Goal: Book appointment/travel/reservation

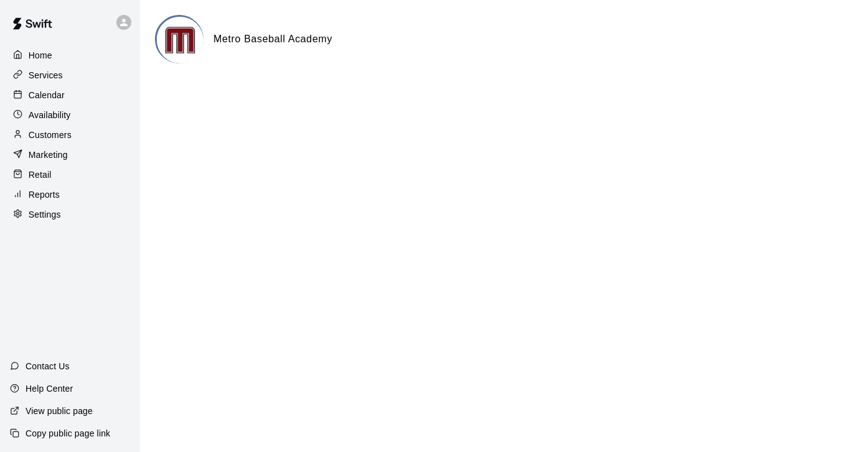
click at [41, 93] on p "Calendar" at bounding box center [47, 95] width 36 height 12
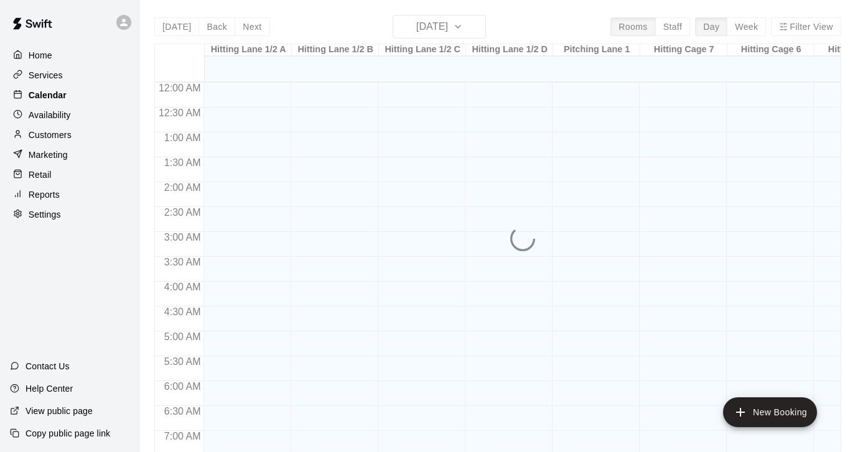
scroll to position [537, 0]
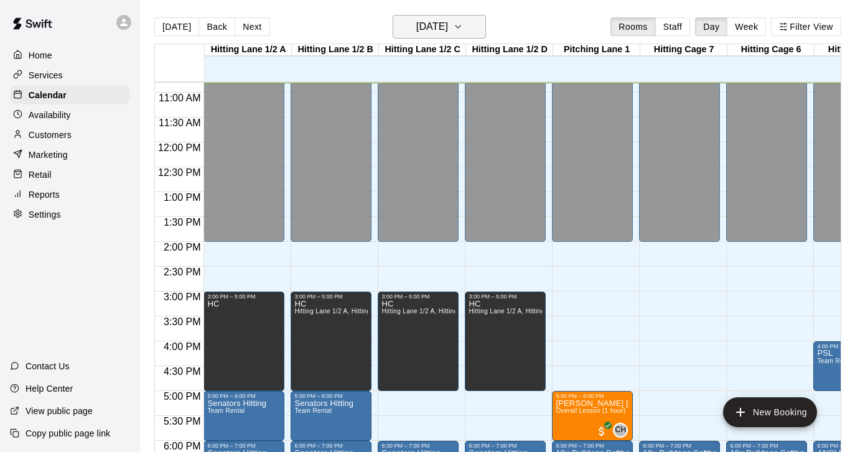
click at [463, 27] on icon "button" at bounding box center [458, 26] width 10 height 15
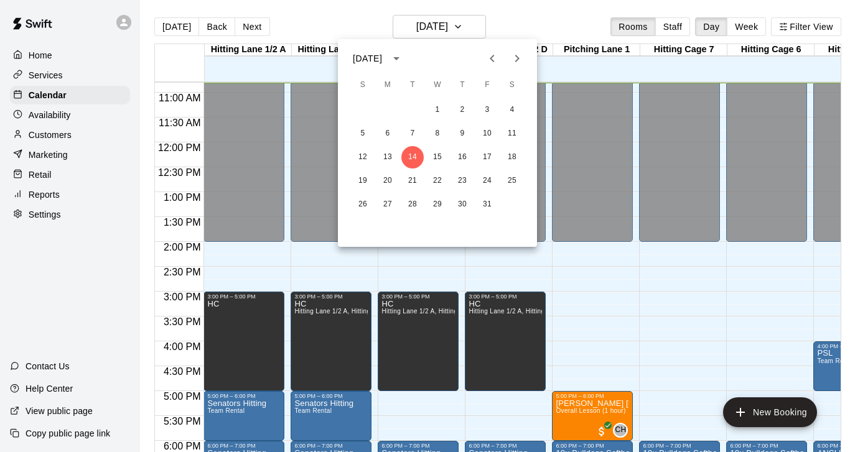
click at [518, 62] on icon "Next month" at bounding box center [516, 58] width 15 height 15
click at [516, 60] on icon "Next month" at bounding box center [517, 58] width 4 height 7
click at [491, 63] on icon "Previous month" at bounding box center [491, 58] width 15 height 15
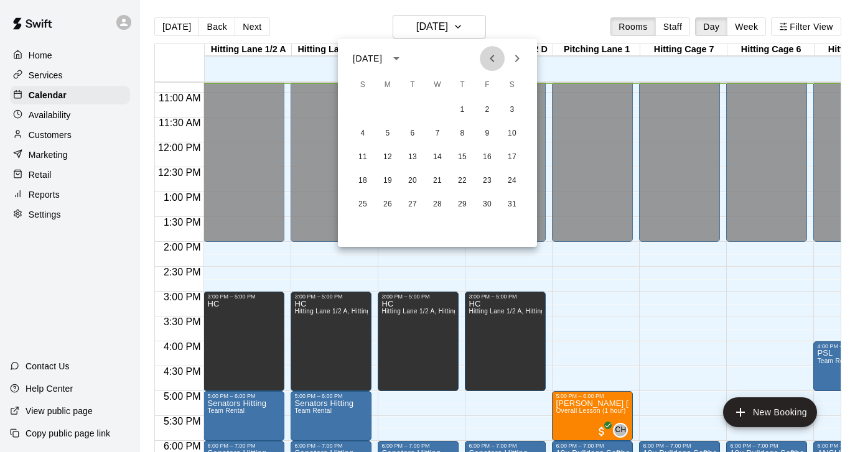
click at [491, 63] on icon "Previous month" at bounding box center [491, 58] width 15 height 15
click at [515, 61] on icon "Next month" at bounding box center [516, 58] width 15 height 15
click at [415, 157] on button "13" at bounding box center [412, 157] width 22 height 22
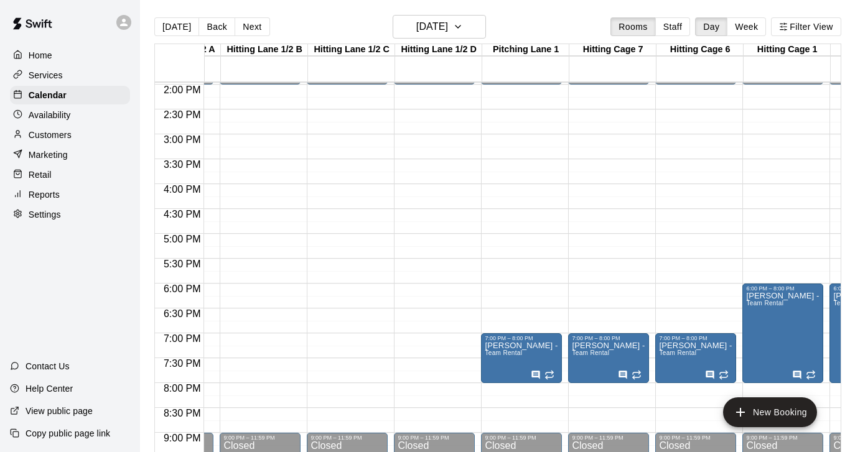
scroll to position [699, 71]
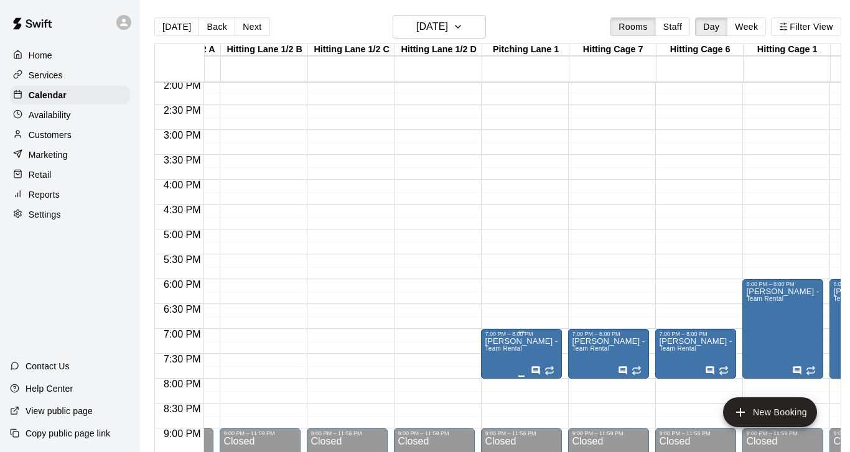
click at [500, 353] on icon "edit" at bounding box center [497, 350] width 15 height 15
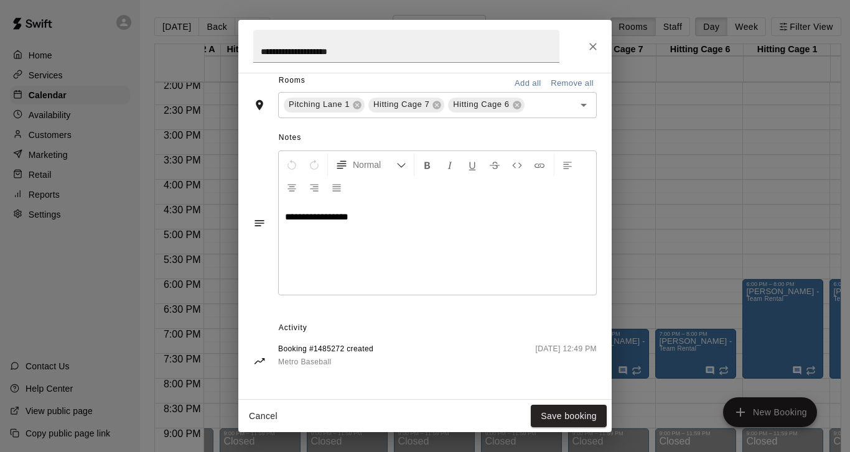
scroll to position [364, 0]
click at [378, 218] on p "**********" at bounding box center [437, 217] width 305 height 12
click at [560, 416] on button "Save booking" at bounding box center [568, 416] width 76 height 23
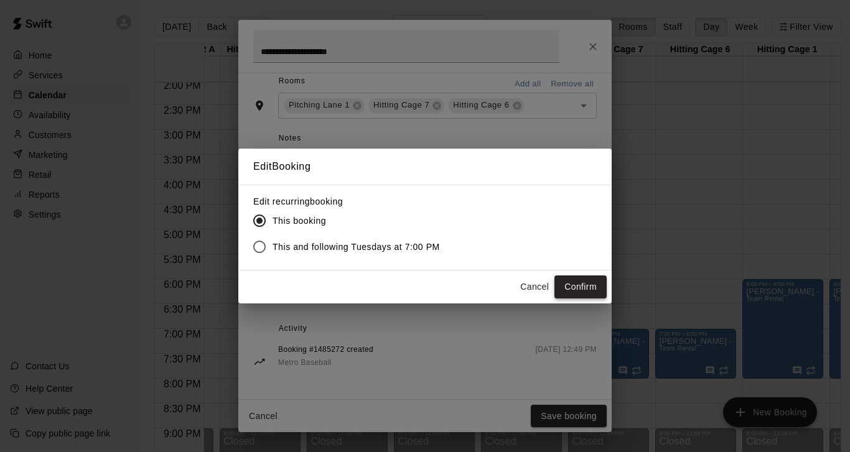
click at [575, 287] on button "Confirm" at bounding box center [580, 286] width 52 height 23
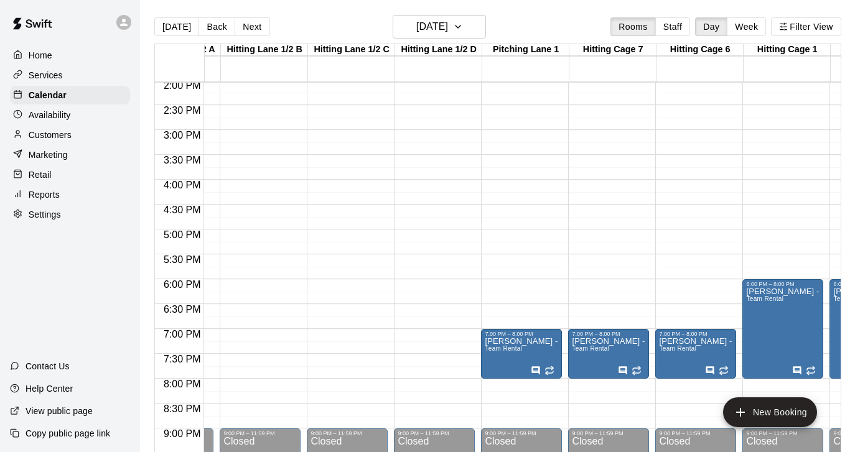
click at [44, 133] on p "Customers" at bounding box center [50, 135] width 43 height 12
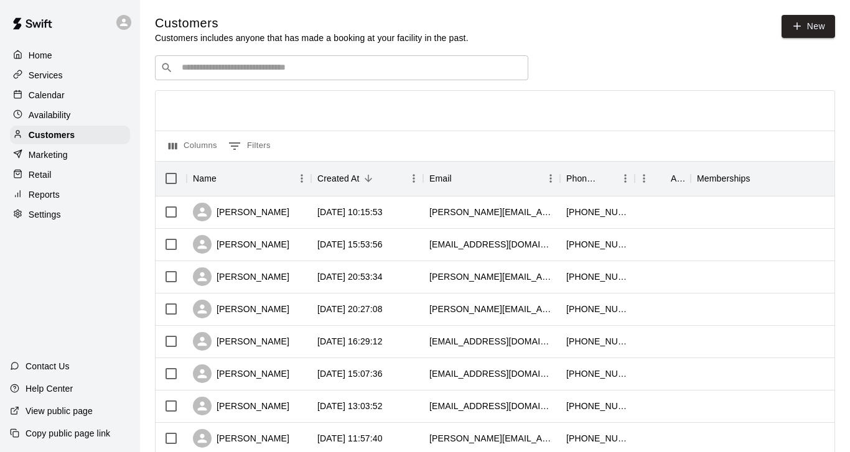
click at [256, 68] on input "Search customers by name or email" at bounding box center [350, 68] width 345 height 12
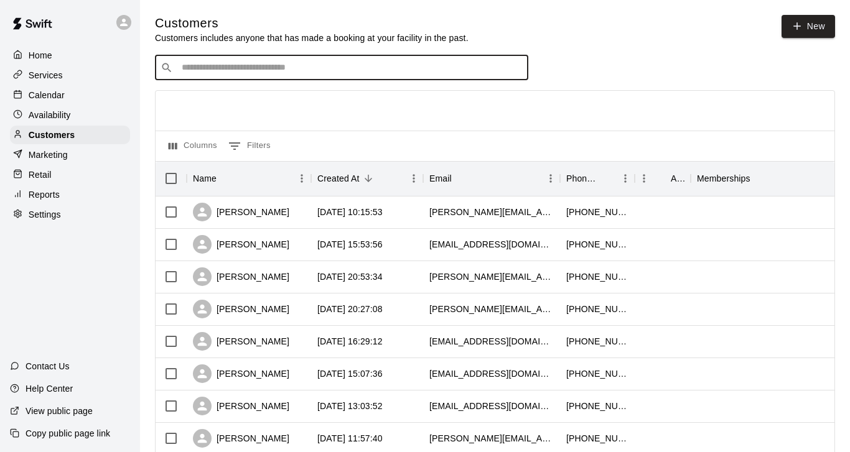
paste input "**********"
type input "**********"
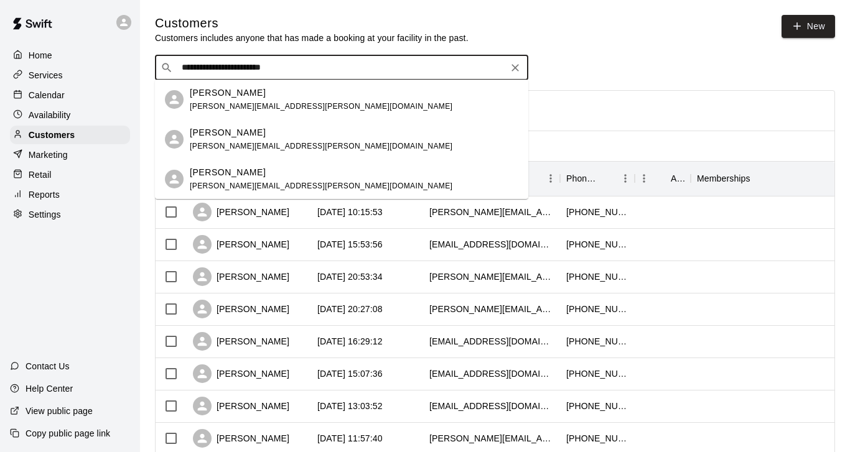
click at [231, 107] on span "katie.e.barrett@gmail.com" at bounding box center [321, 106] width 262 height 9
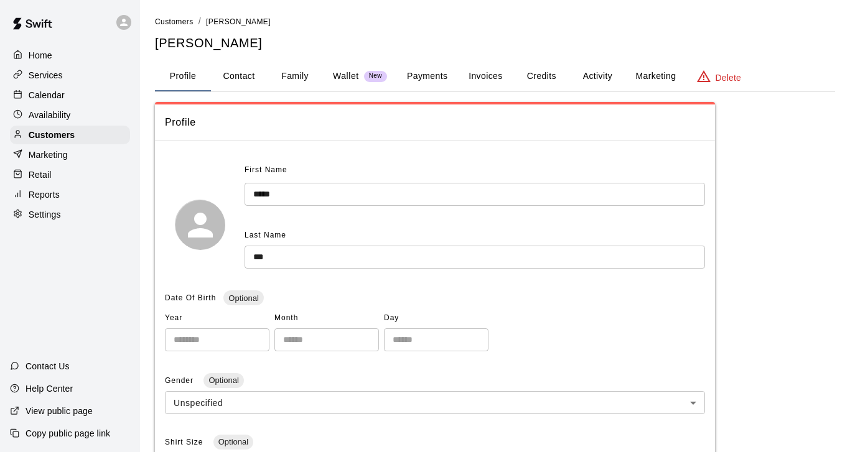
click at [595, 74] on button "Activity" at bounding box center [597, 77] width 56 height 30
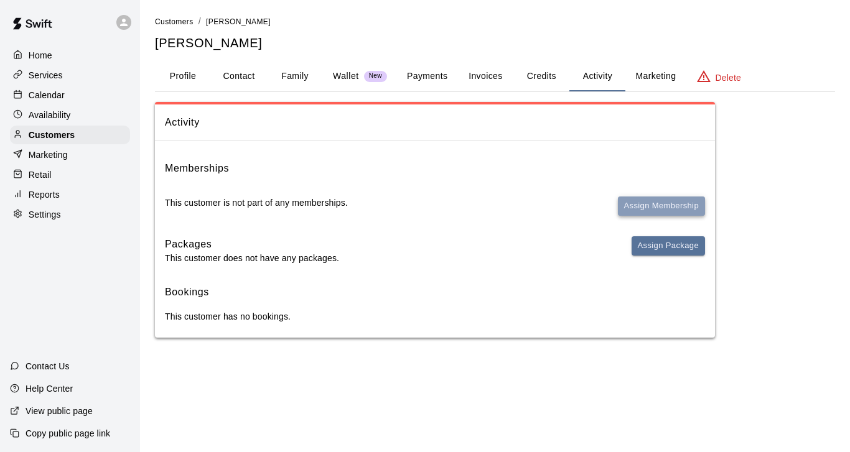
click at [654, 205] on button "Assign Membership" at bounding box center [661, 206] width 87 height 19
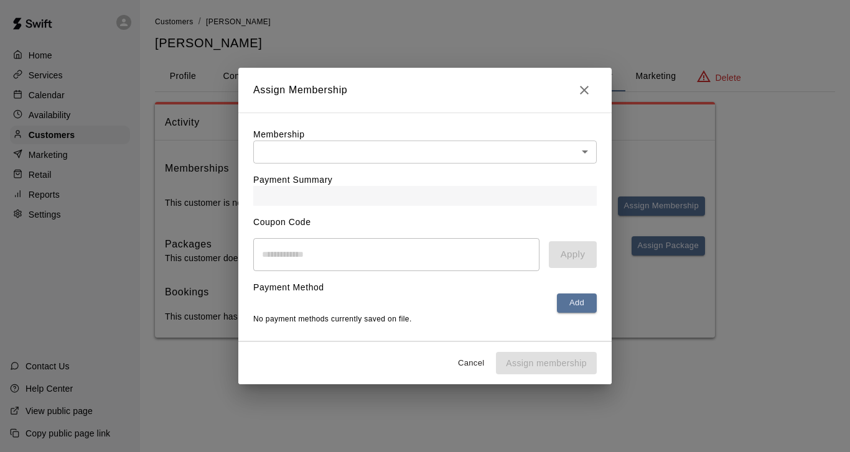
click at [578, 152] on body "Home Services Calendar Availability Customers Marketing Retail Reports Settings…" at bounding box center [425, 181] width 850 height 363
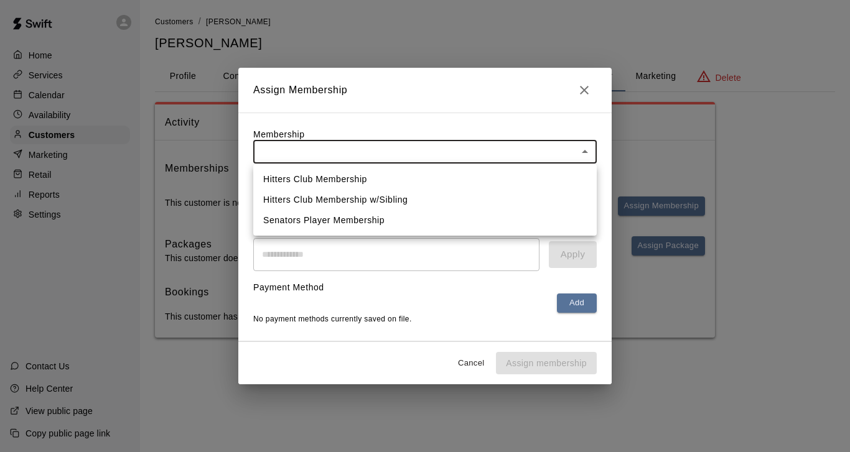
click at [410, 222] on li "Senators Player Membership" at bounding box center [424, 220] width 343 height 21
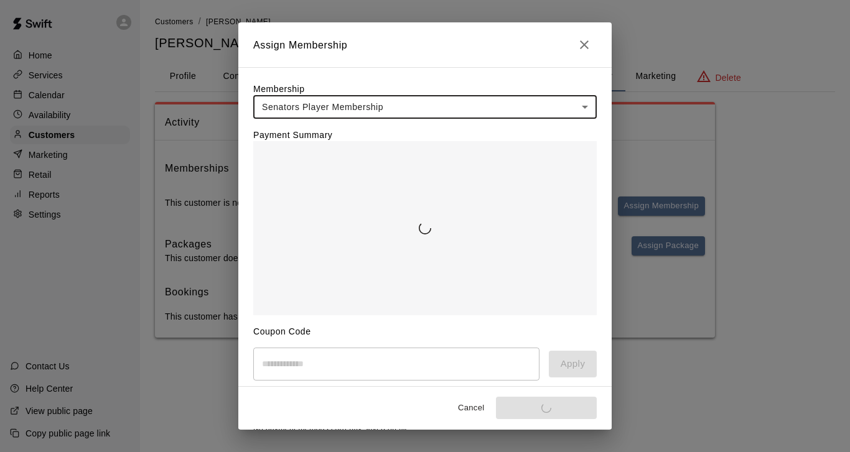
type input "**********"
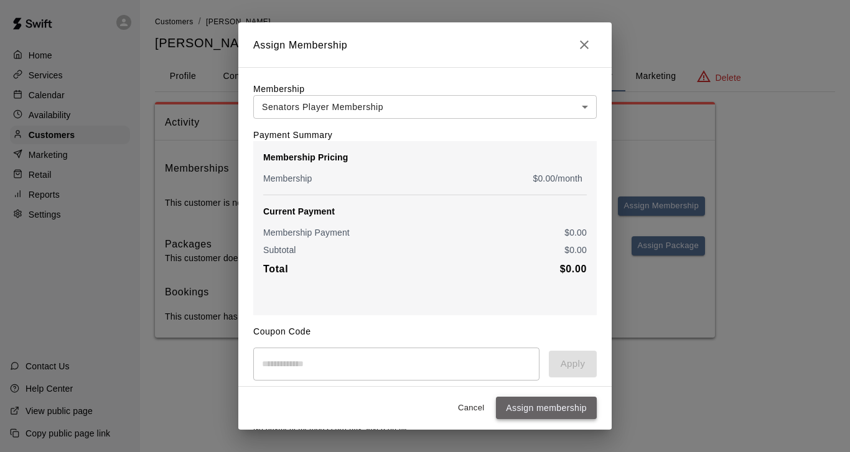
click at [544, 409] on button "Assign membership" at bounding box center [546, 408] width 101 height 23
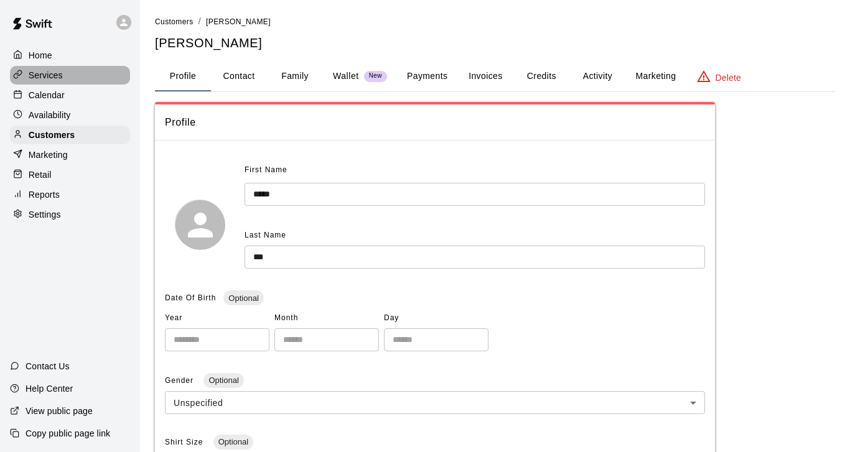
click at [45, 73] on p "Services" at bounding box center [46, 75] width 34 height 12
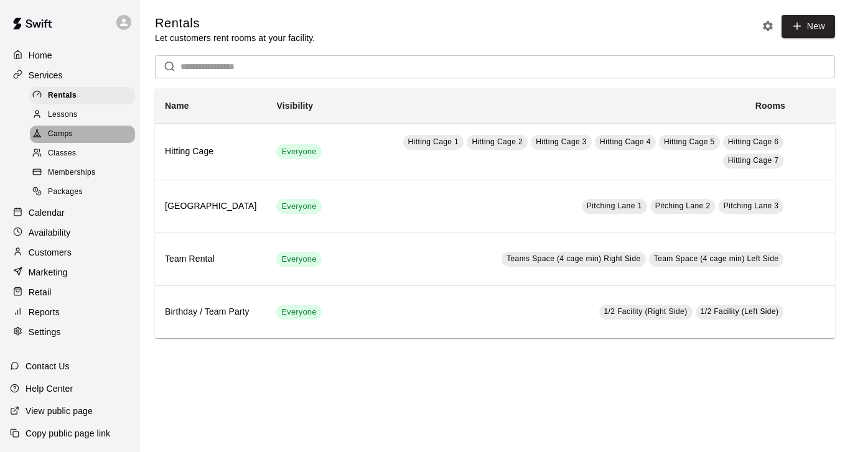
click at [58, 131] on span "Camps" at bounding box center [60, 134] width 25 height 12
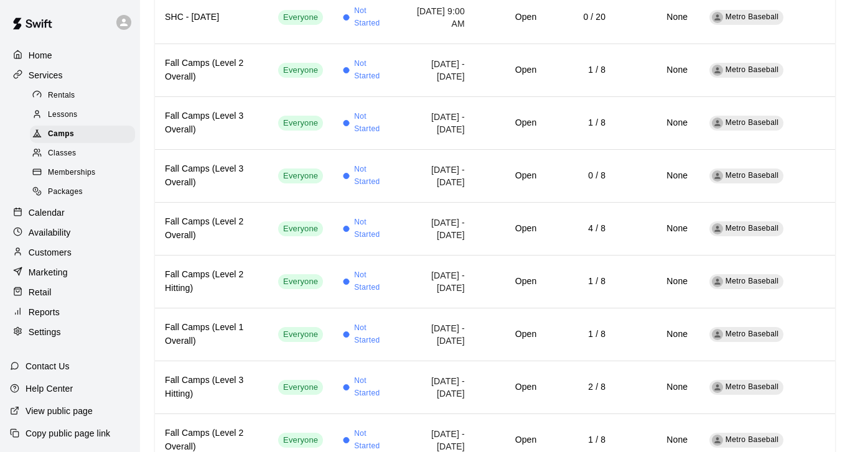
scroll to position [568, 0]
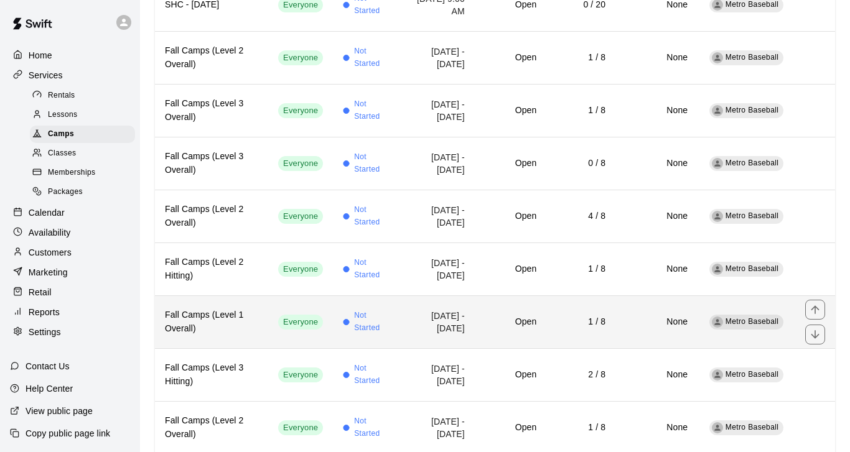
click at [400, 330] on td "[DATE] - [DATE]" at bounding box center [436, 321] width 73 height 53
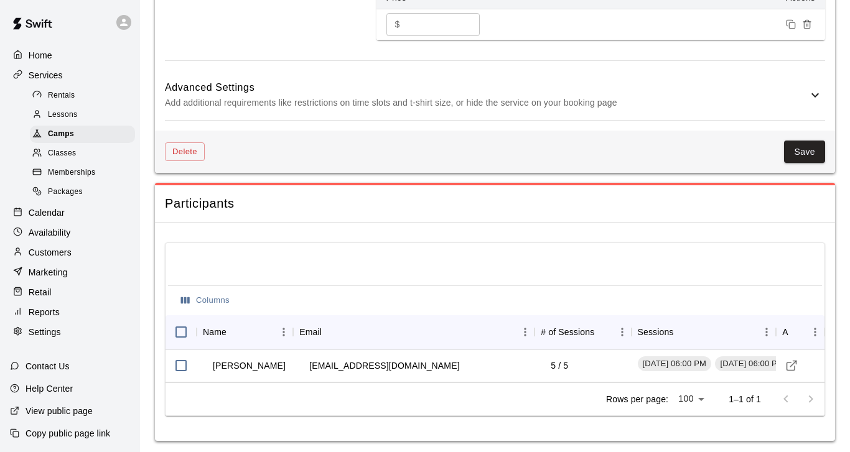
scroll to position [1188, 0]
click at [791, 364] on icon "Visit customer profile" at bounding box center [791, 366] width 12 height 12
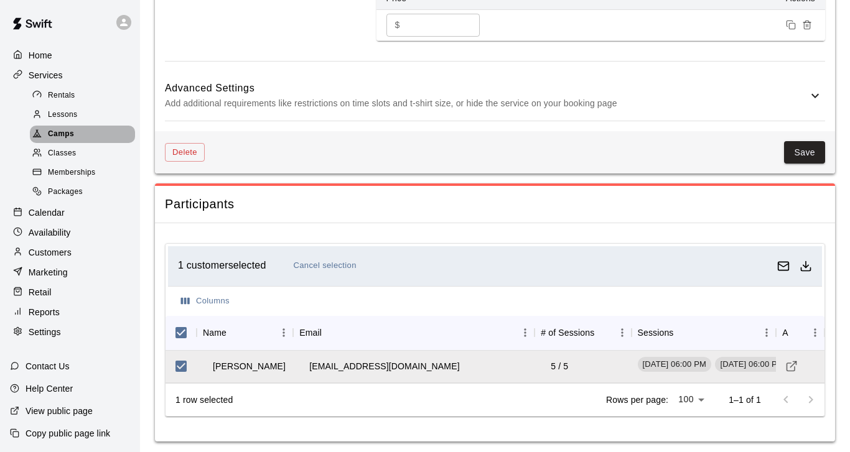
click at [57, 136] on span "Camps" at bounding box center [61, 134] width 26 height 12
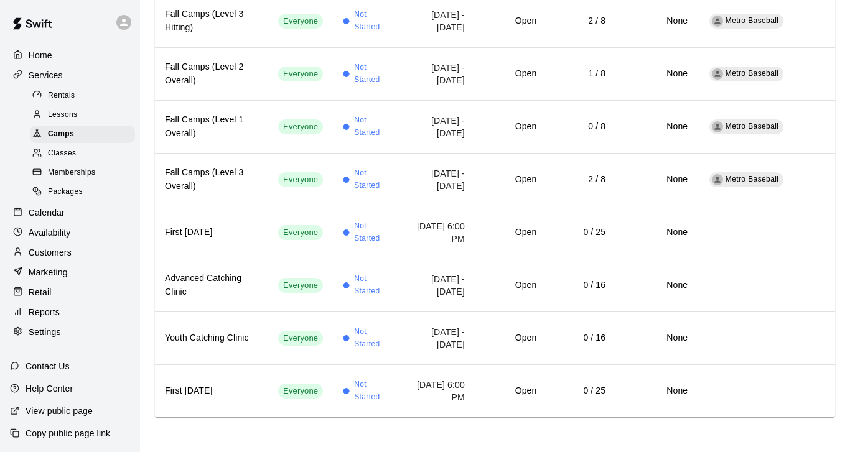
scroll to position [922, 0]
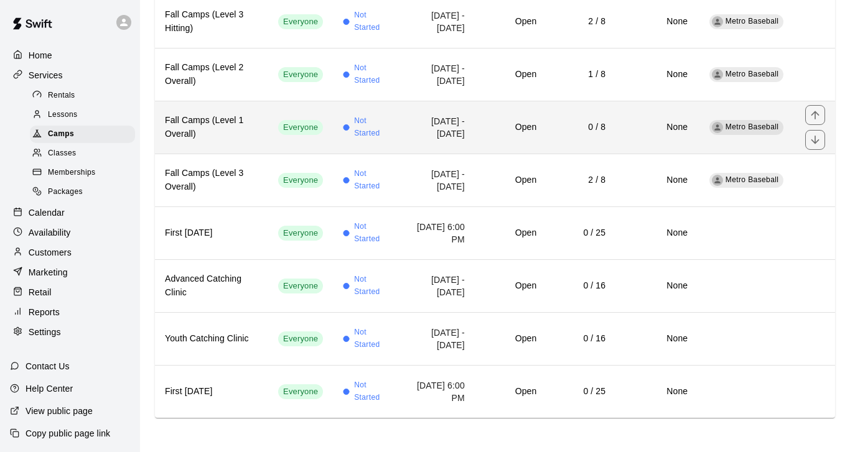
click at [217, 138] on h6 "Fall Camps (Level 1 Overall)" at bounding box center [211, 127] width 93 height 27
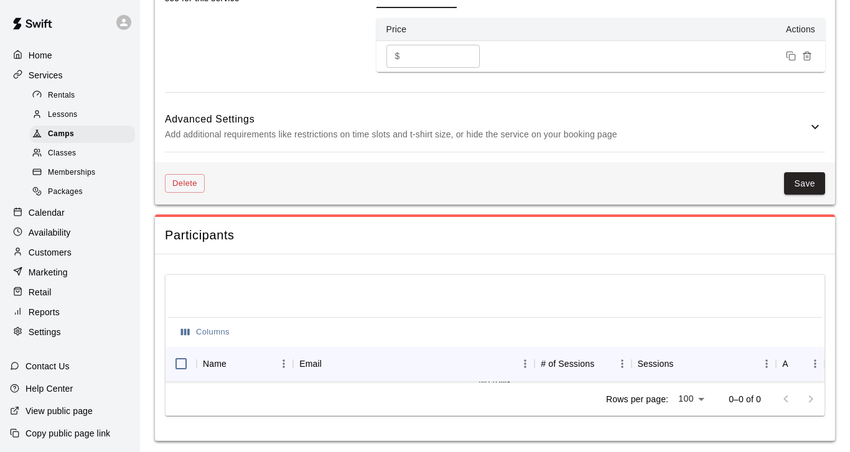
scroll to position [1156, 0]
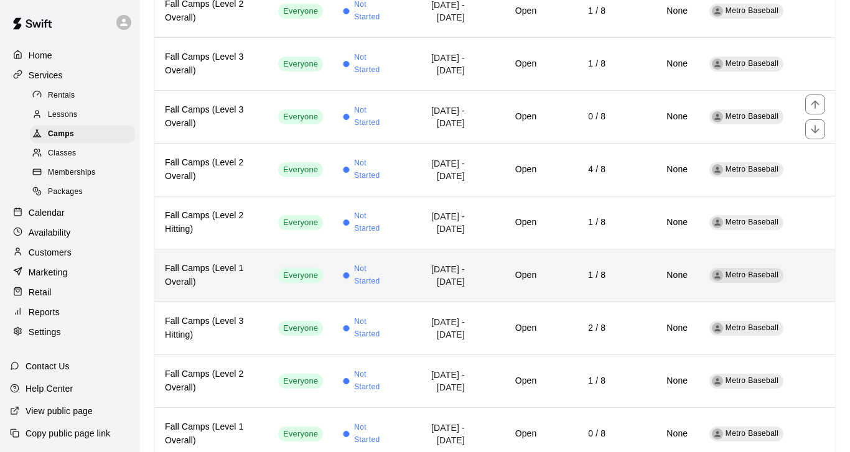
scroll to position [618, 0]
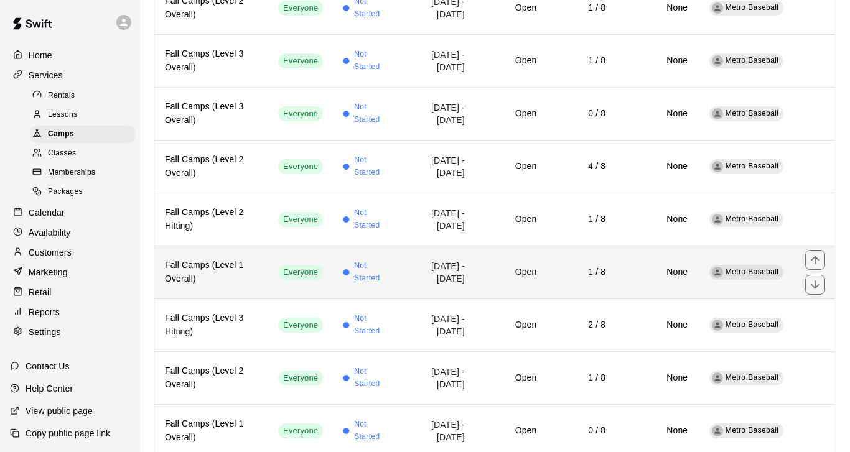
click at [229, 280] on h6 "Fall Camps (Level 1 Overall)" at bounding box center [211, 272] width 93 height 27
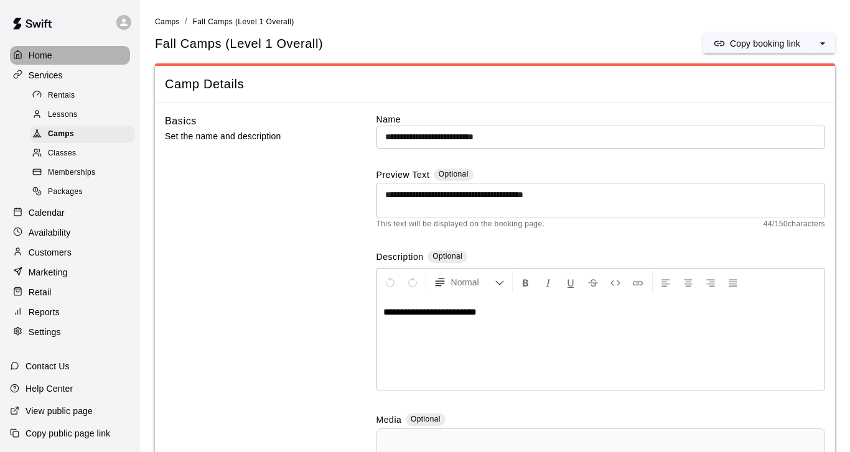
click at [39, 53] on p "Home" at bounding box center [41, 55] width 24 height 12
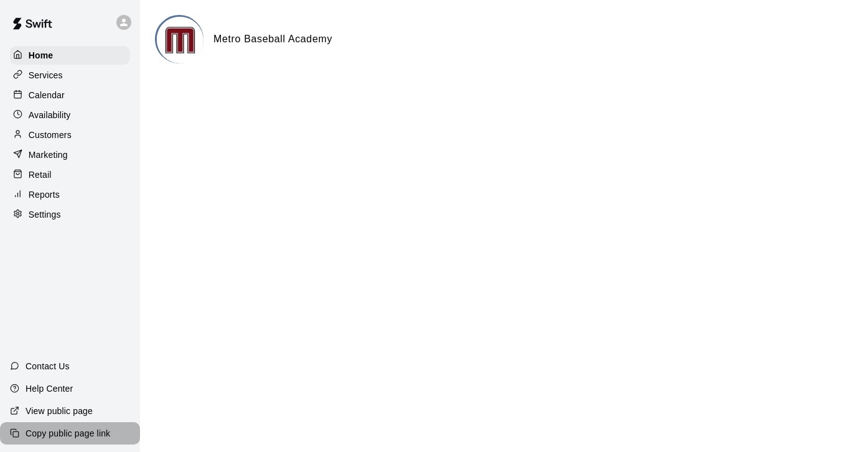
click at [46, 435] on p "Copy public page link" at bounding box center [67, 433] width 85 height 12
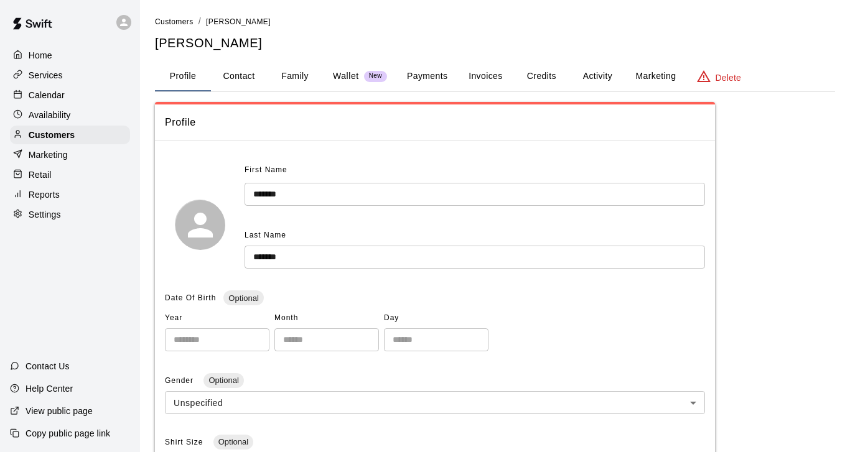
click at [595, 76] on button "Activity" at bounding box center [597, 77] width 56 height 30
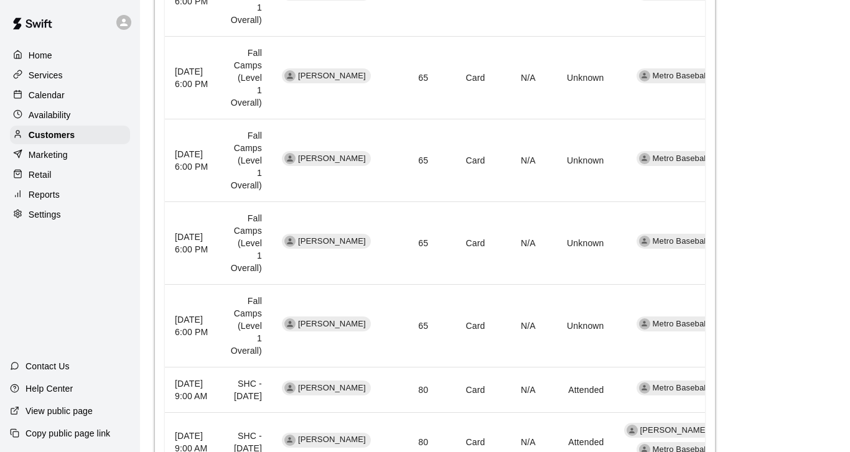
scroll to position [397, 0]
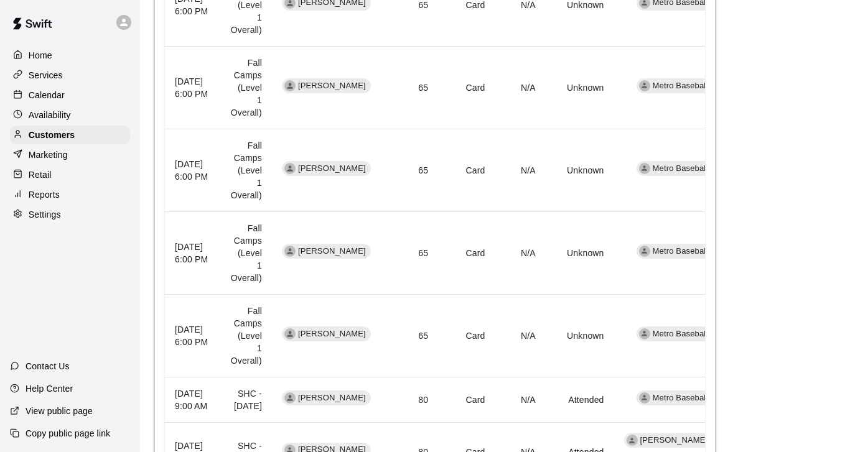
click at [45, 73] on p "Services" at bounding box center [46, 75] width 34 height 12
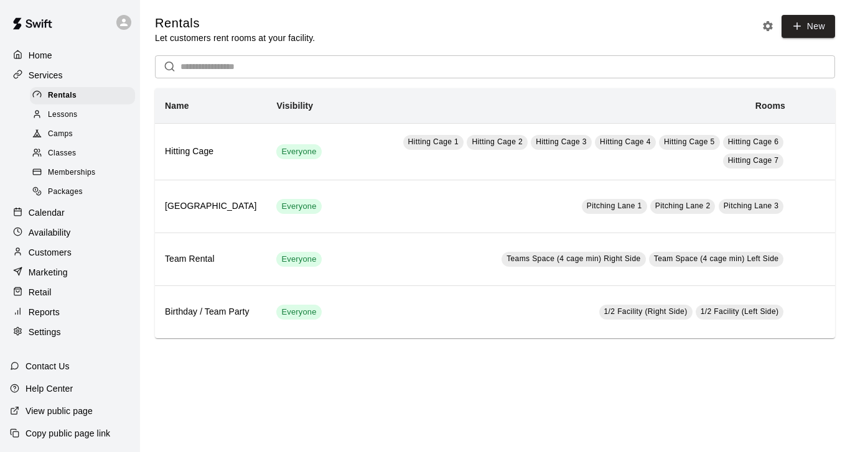
click at [49, 211] on p "Calendar" at bounding box center [47, 212] width 36 height 12
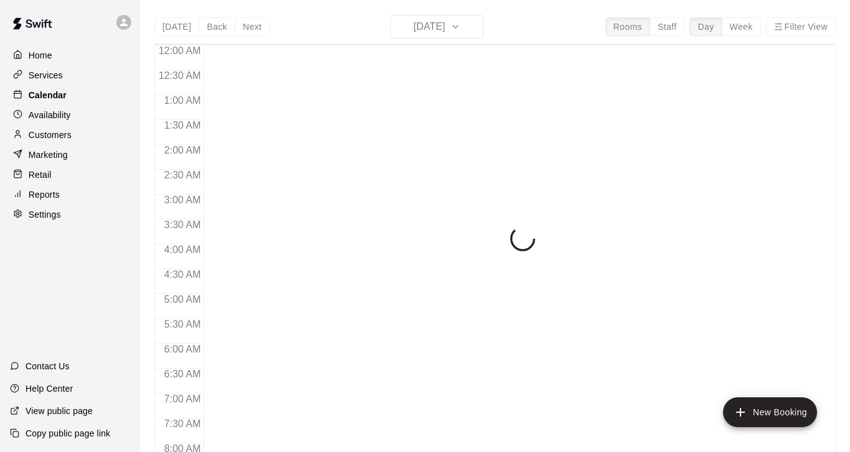
scroll to position [568, 0]
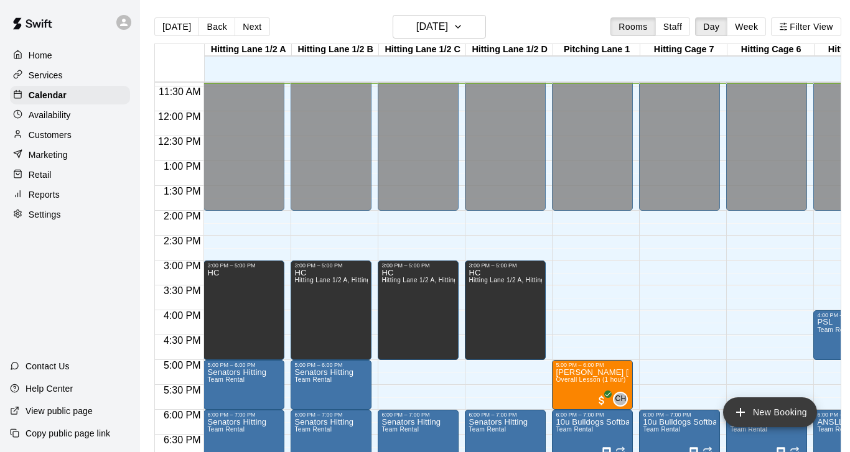
click at [759, 413] on button "New Booking" at bounding box center [770, 412] width 94 height 30
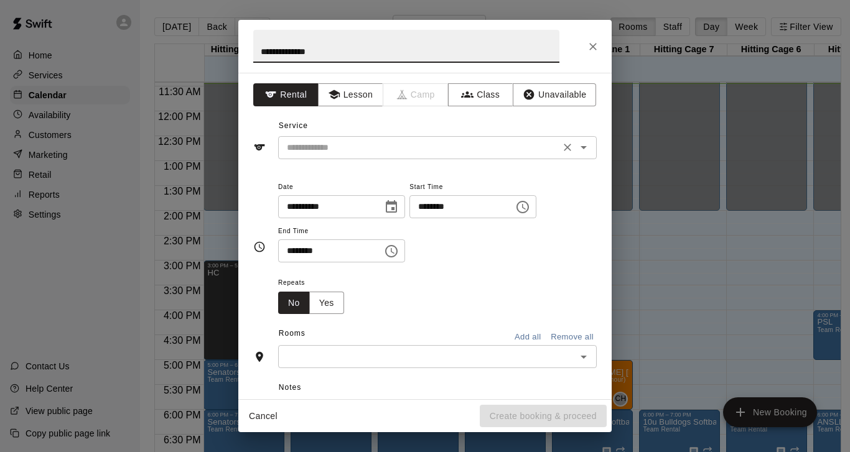
click at [447, 137] on div "​" at bounding box center [437, 147] width 318 height 23
type input "**********"
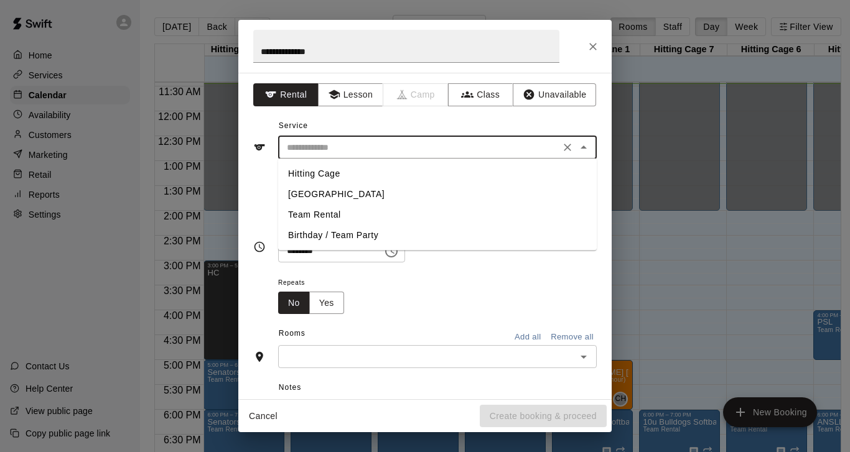
click at [331, 220] on li "Team Rental" at bounding box center [437, 215] width 318 height 21
type input "**********"
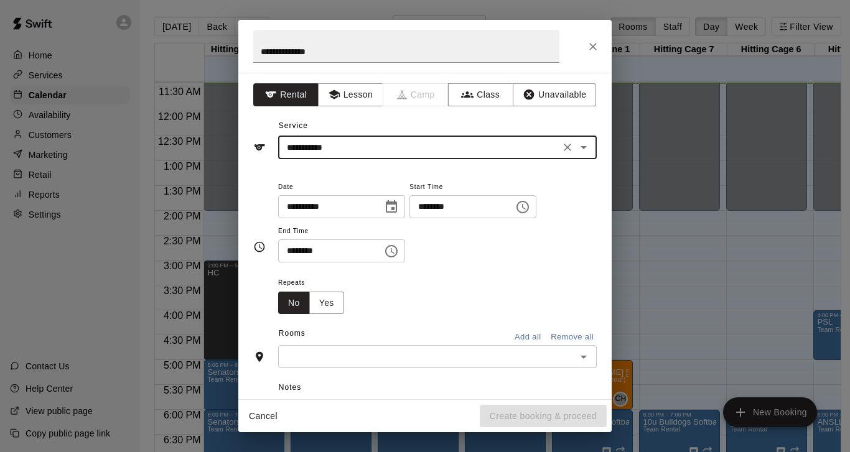
click at [397, 207] on icon "Choose date, selected date is Oct 14, 2025" at bounding box center [391, 206] width 11 height 12
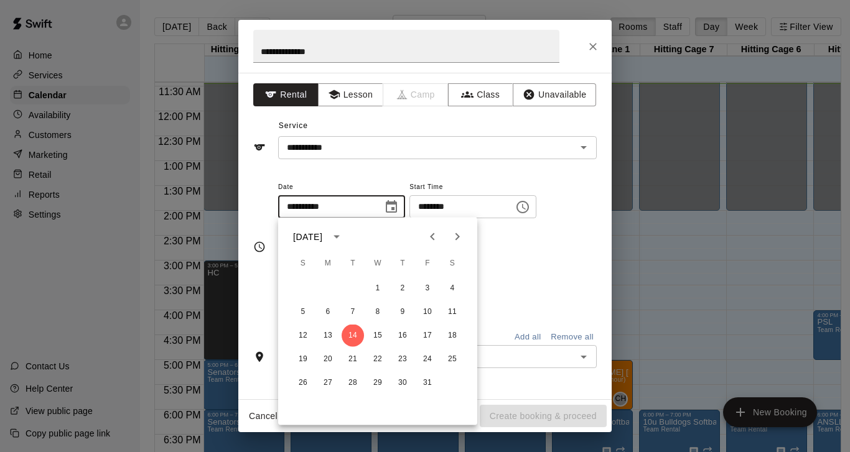
click at [455, 233] on icon "Next month" at bounding box center [457, 236] width 15 height 15
click at [454, 289] on button "7" at bounding box center [452, 288] width 22 height 22
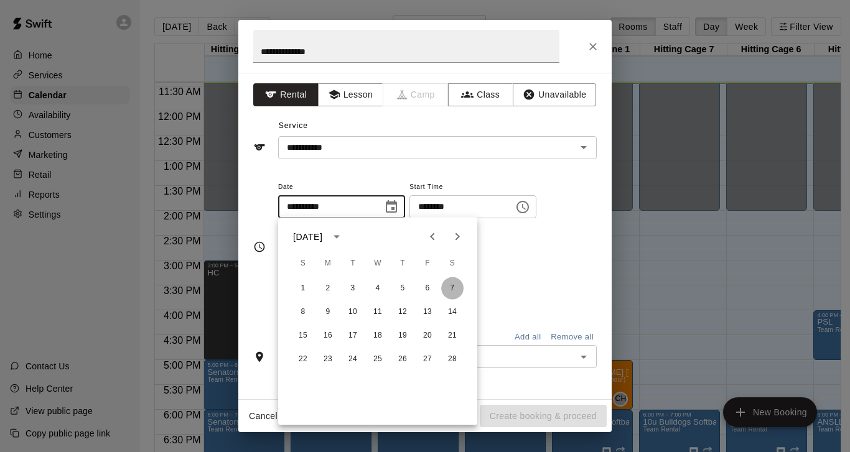
type input "**********"
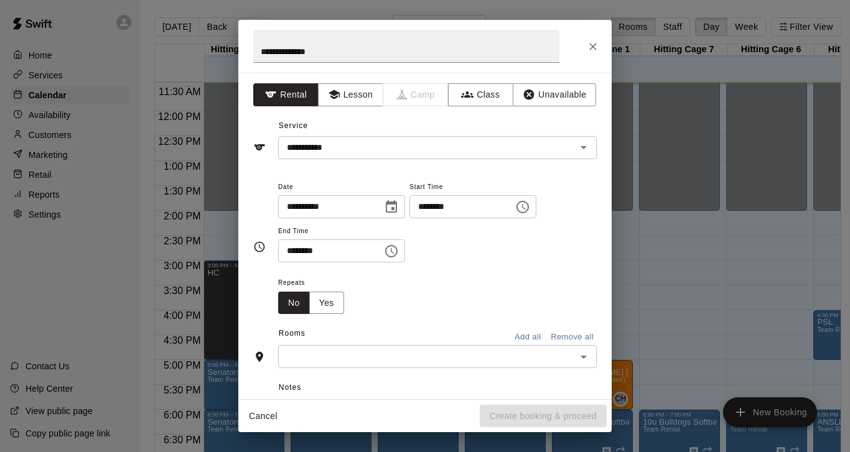
click at [530, 215] on button "Choose time, selected time is 11:00 AM" at bounding box center [522, 207] width 25 height 25
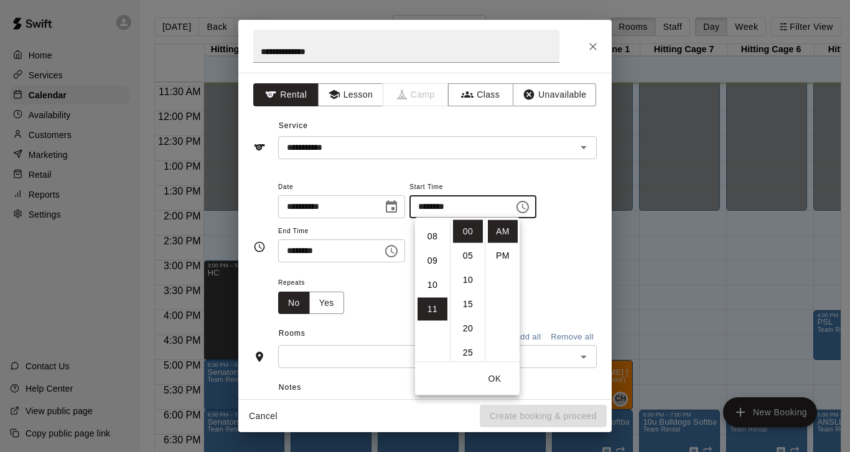
scroll to position [180, 0]
click at [431, 243] on li "08" at bounding box center [432, 245] width 30 height 23
type input "********"
click at [368, 252] on input "********" at bounding box center [326, 250] width 96 height 23
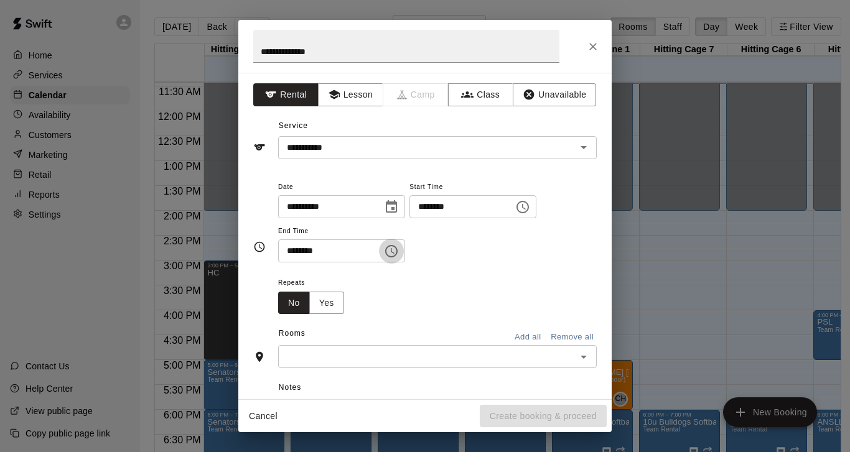
click at [394, 251] on icon "Choose time, selected time is 11:30 AM" at bounding box center [393, 251] width 4 height 6
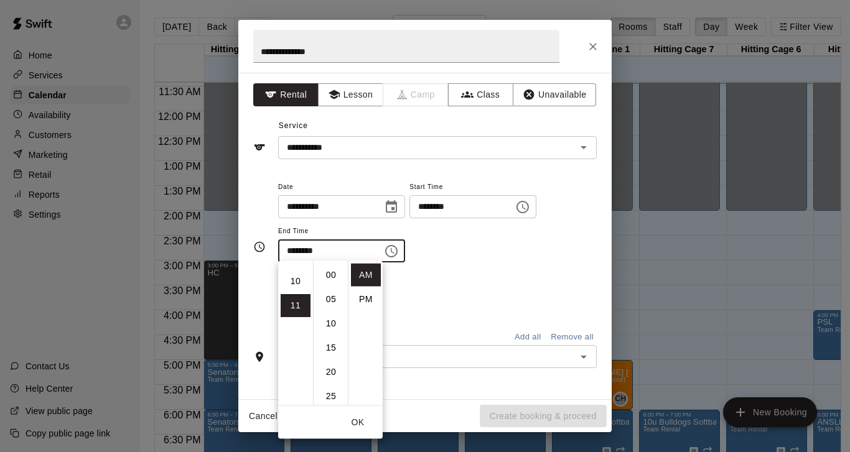
scroll to position [0, 0]
click at [332, 274] on li "00" at bounding box center [331, 275] width 30 height 23
click at [291, 251] on input "********" at bounding box center [326, 250] width 96 height 23
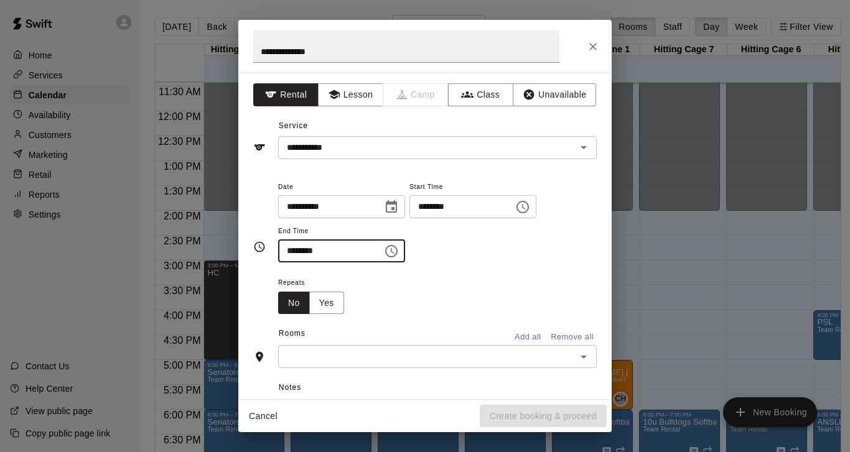
click at [294, 248] on input "********" at bounding box center [326, 250] width 96 height 23
type input "********"
click at [461, 259] on div "**********" at bounding box center [437, 221] width 318 height 84
click at [529, 335] on button "Add all" at bounding box center [527, 337] width 40 height 19
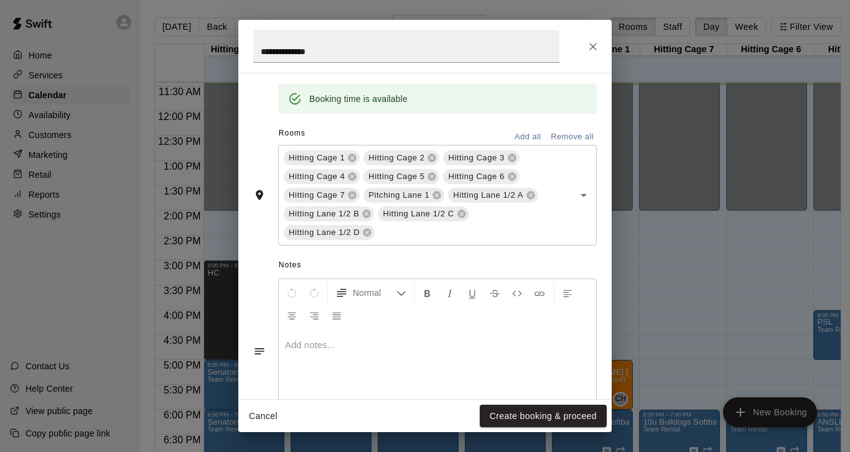
scroll to position [249, 0]
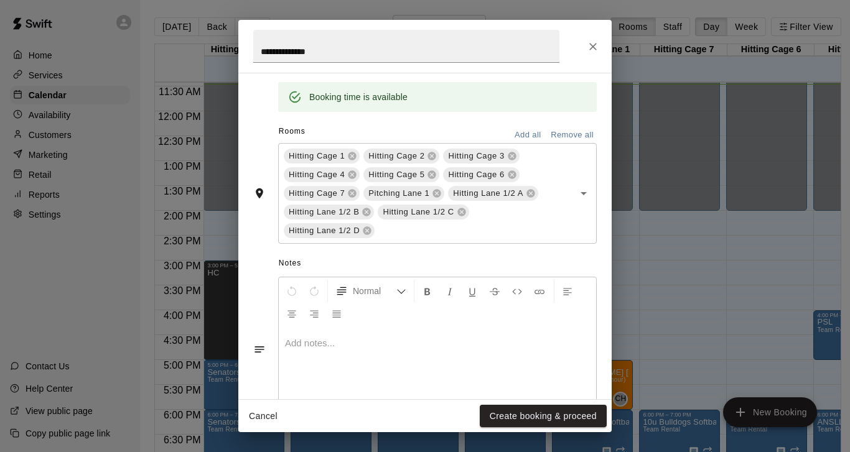
click at [349, 337] on div at bounding box center [437, 374] width 317 height 93
click at [523, 415] on button "Create booking & proceed" at bounding box center [542, 416] width 127 height 23
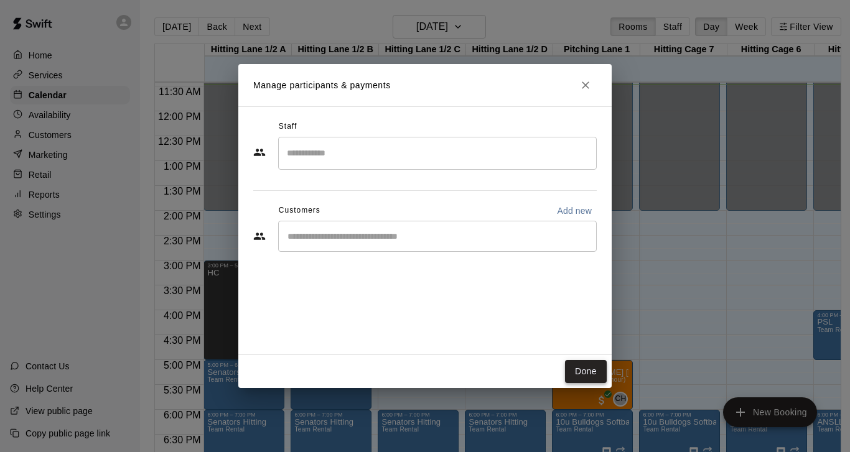
click at [580, 377] on button "Done" at bounding box center [586, 371] width 42 height 23
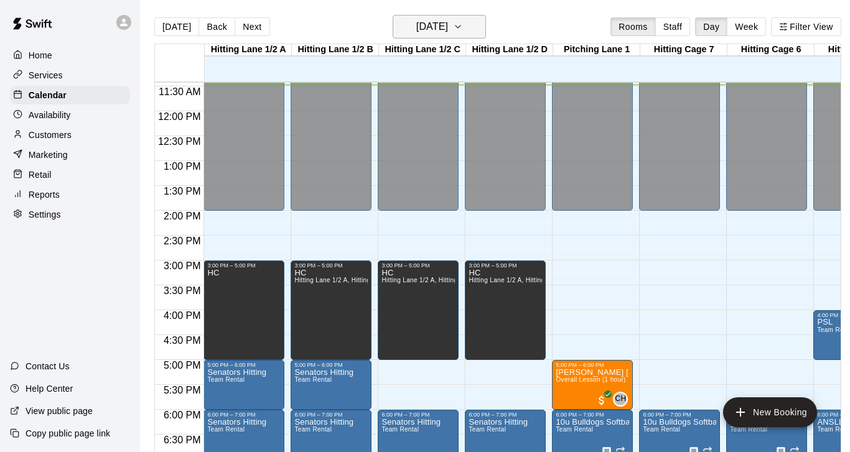
click at [463, 30] on icon "button" at bounding box center [458, 26] width 10 height 15
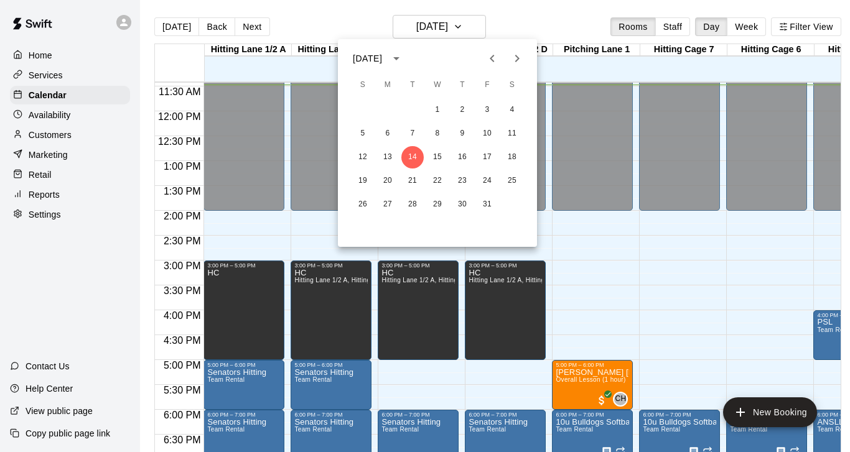
click at [514, 60] on icon "Next month" at bounding box center [516, 58] width 15 height 15
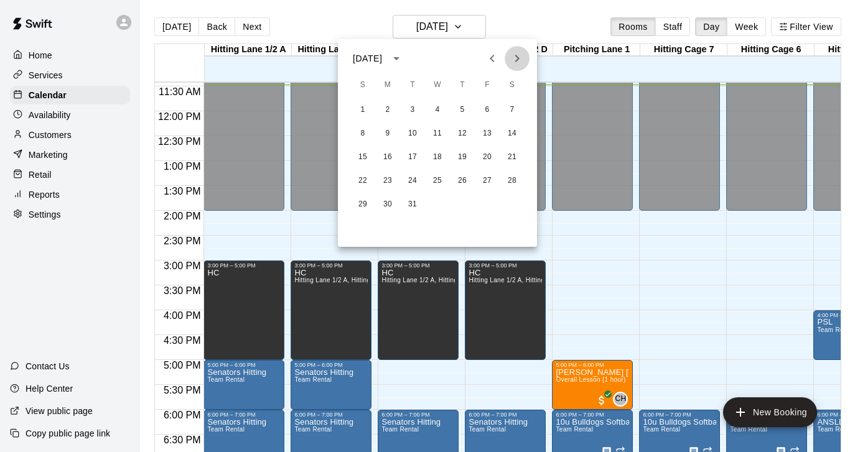
click at [514, 60] on icon "Next month" at bounding box center [516, 58] width 15 height 15
click at [490, 61] on icon "Previous month" at bounding box center [491, 58] width 15 height 15
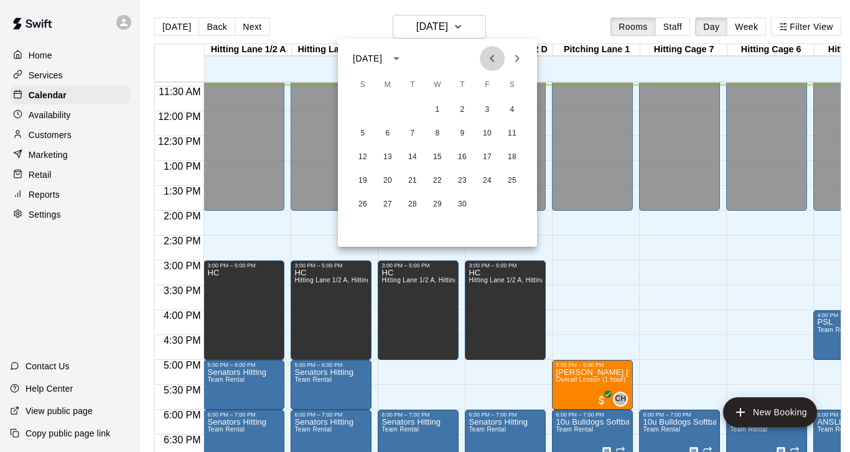
click at [490, 61] on icon "Previous month" at bounding box center [491, 58] width 15 height 15
click at [512, 133] on button "14" at bounding box center [512, 134] width 22 height 22
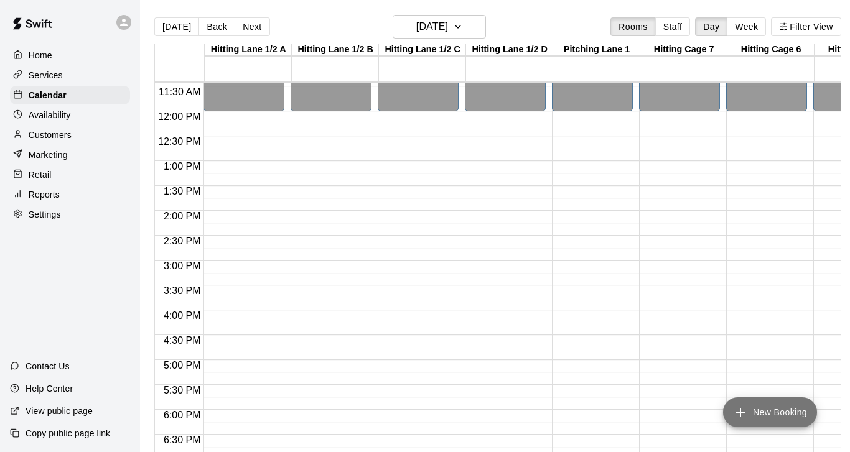
click at [769, 414] on button "New Booking" at bounding box center [770, 412] width 94 height 30
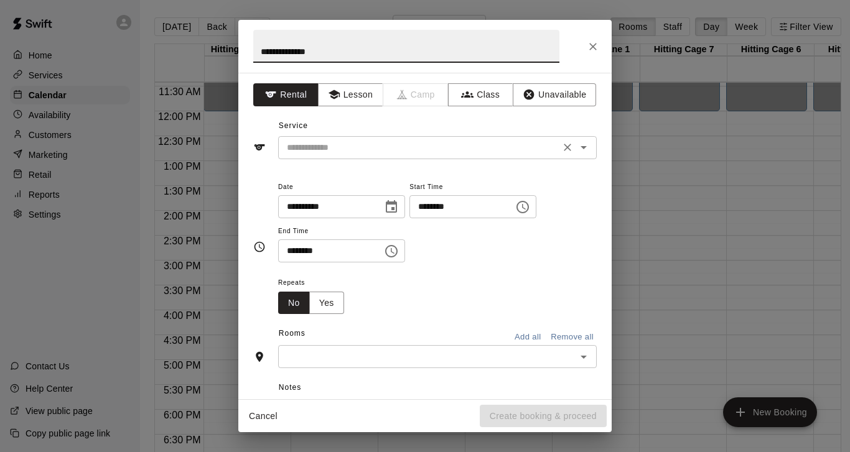
type input "**********"
click at [396, 141] on input "text" at bounding box center [419, 148] width 274 height 16
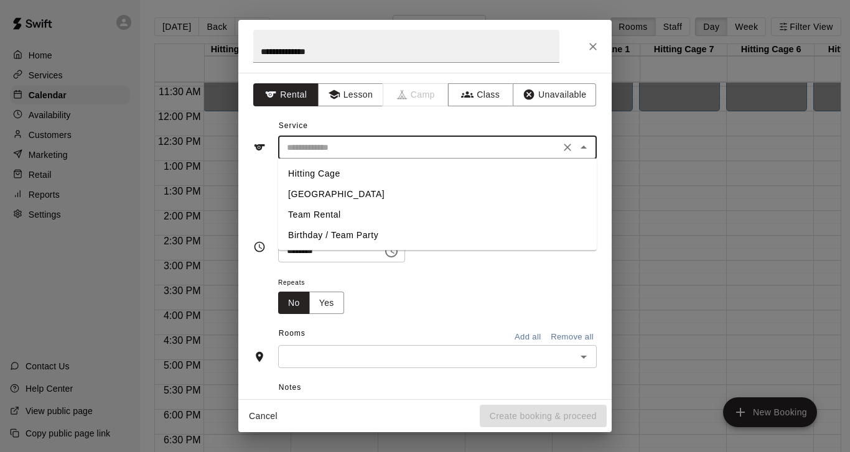
click at [331, 208] on li "Team Rental" at bounding box center [437, 215] width 318 height 21
type input "**********"
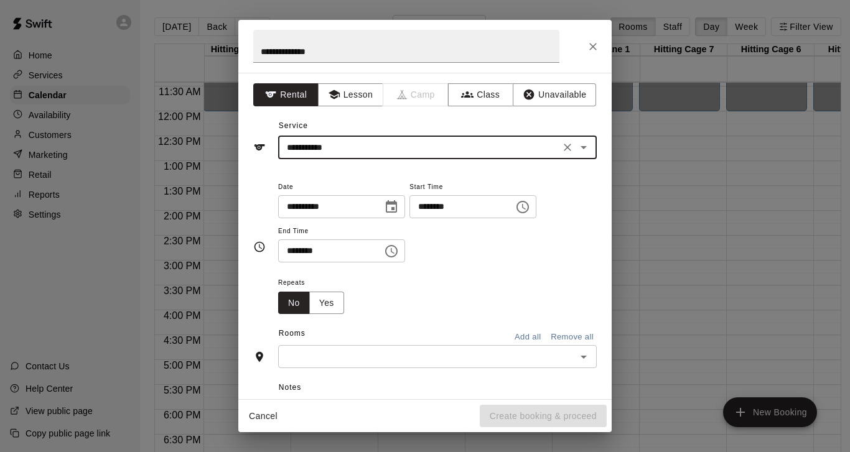
click at [529, 211] on icon "Choose time, selected time is 11:00 AM" at bounding box center [522, 207] width 12 height 12
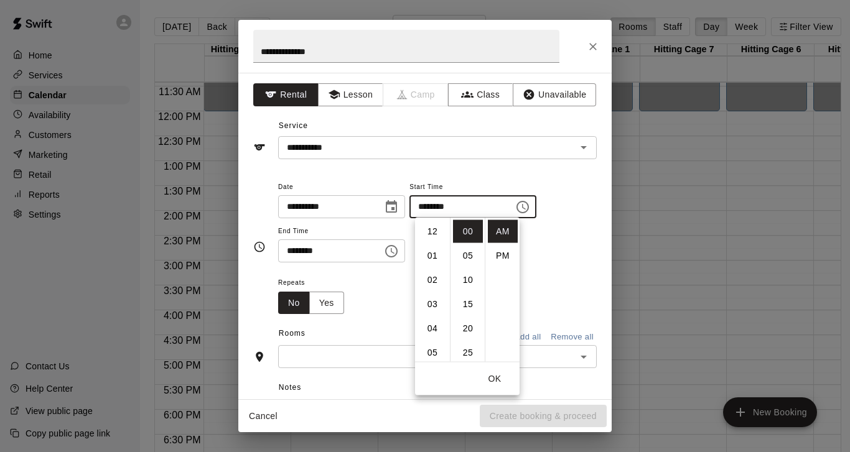
scroll to position [0, 0]
click at [431, 251] on li "01" at bounding box center [432, 255] width 30 height 23
click at [504, 248] on li "PM" at bounding box center [503, 255] width 30 height 23
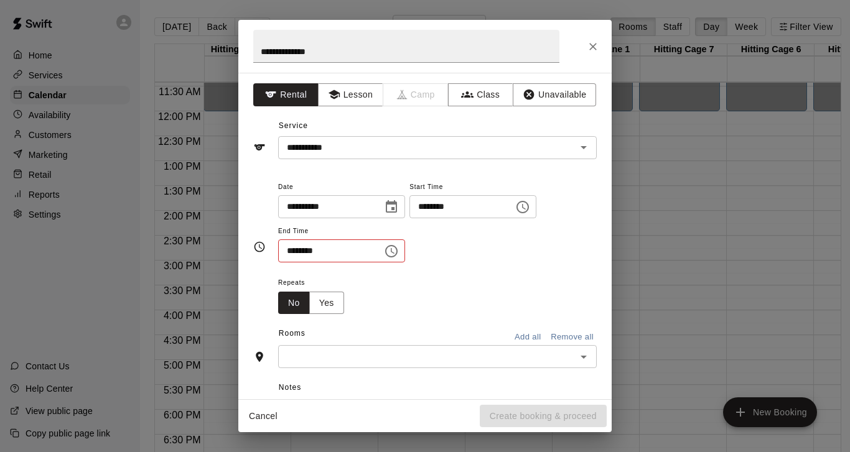
type input "********"
click at [351, 252] on input "********" at bounding box center [326, 250] width 96 height 23
click at [395, 251] on icon "Choose time, selected time is 11:30 AM" at bounding box center [391, 251] width 15 height 15
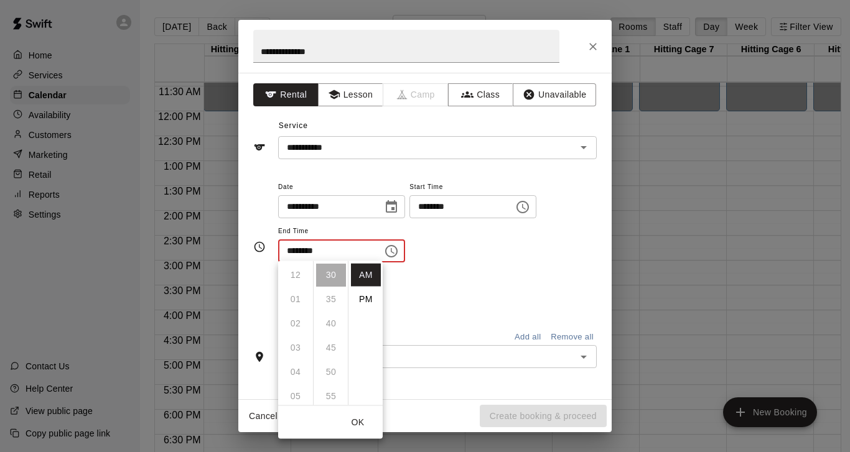
scroll to position [0, 0]
click at [365, 300] on li "PM" at bounding box center [366, 299] width 30 height 23
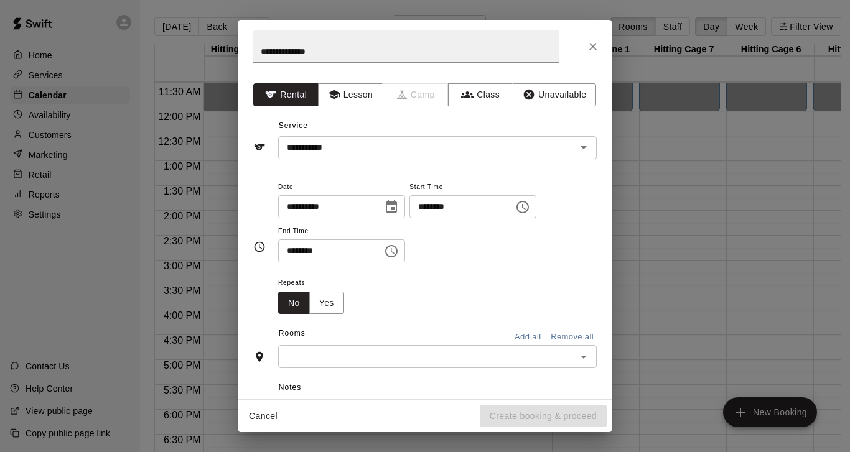
scroll to position [22, 0]
click at [337, 254] on input "********" at bounding box center [326, 250] width 96 height 23
type input "********"
click at [483, 267] on div "**********" at bounding box center [437, 227] width 318 height 96
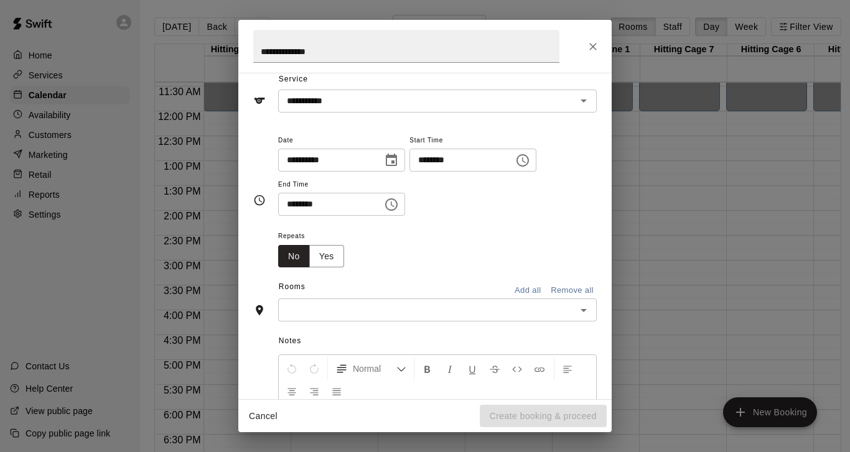
scroll to position [52, 0]
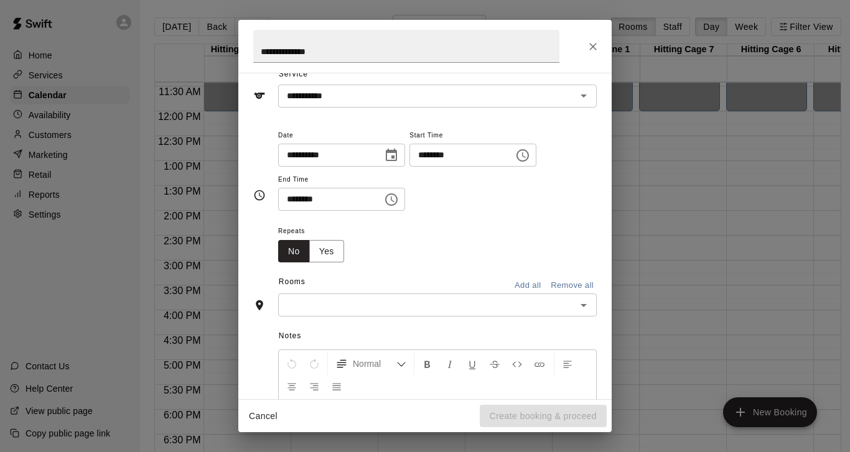
click at [528, 282] on button "Add all" at bounding box center [527, 285] width 40 height 19
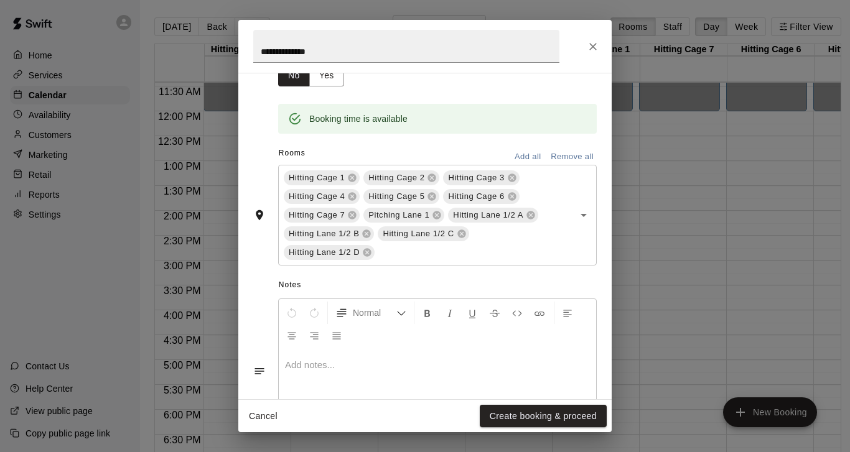
scroll to position [238, 0]
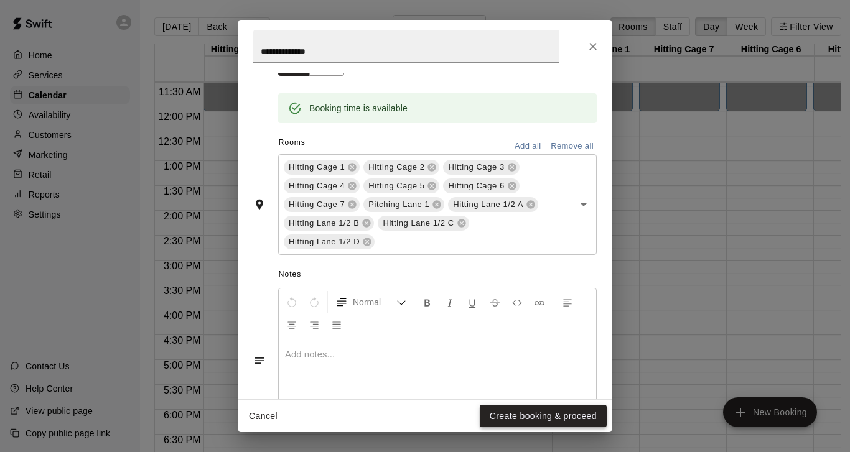
click at [546, 414] on button "Create booking & proceed" at bounding box center [542, 416] width 127 height 23
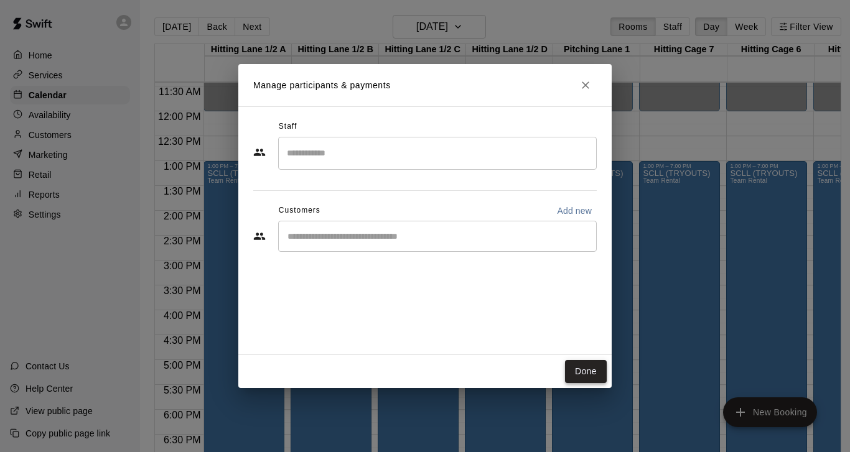
click at [590, 377] on button "Done" at bounding box center [586, 371] width 42 height 23
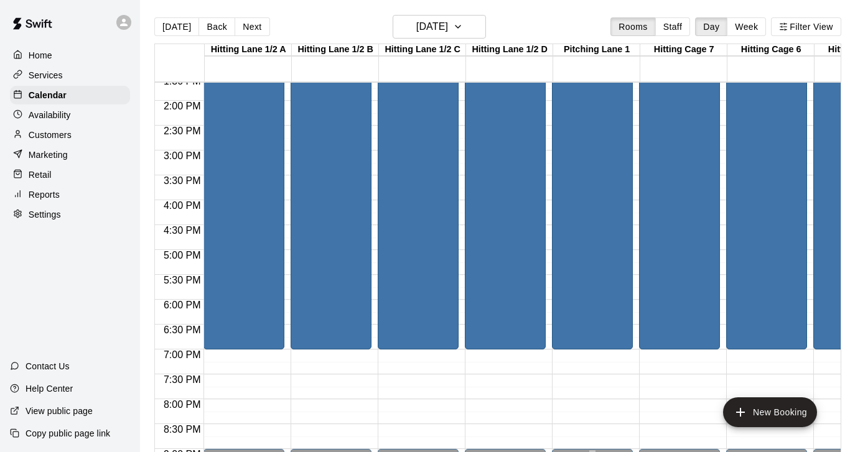
scroll to position [669, 0]
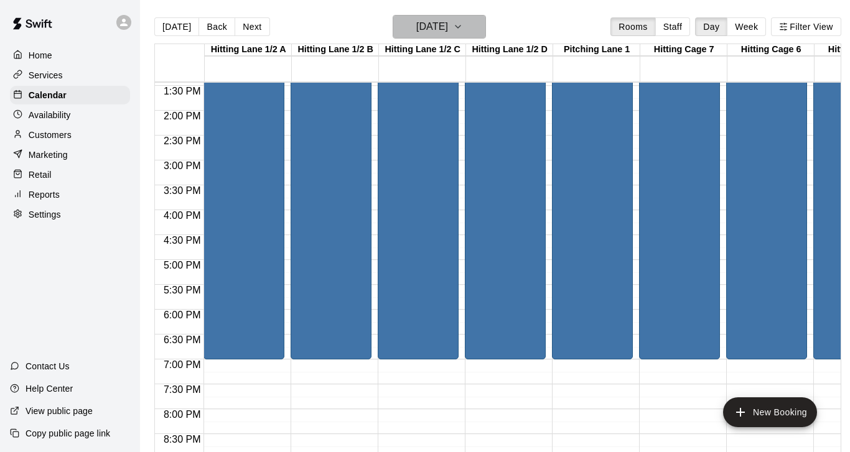
click at [463, 29] on icon "button" at bounding box center [458, 26] width 10 height 15
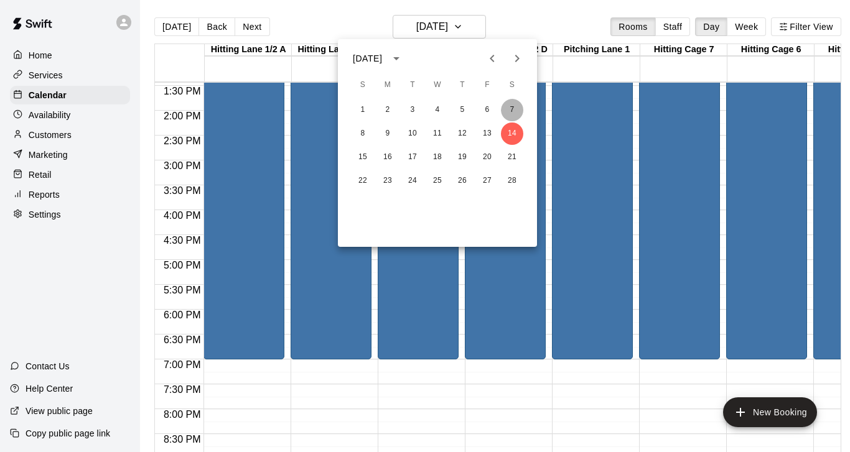
click at [514, 111] on button "7" at bounding box center [512, 110] width 22 height 22
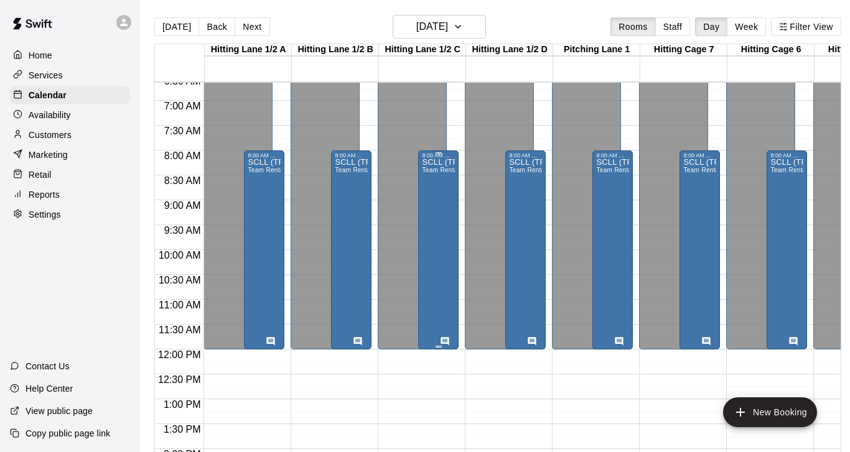
scroll to position [331, 0]
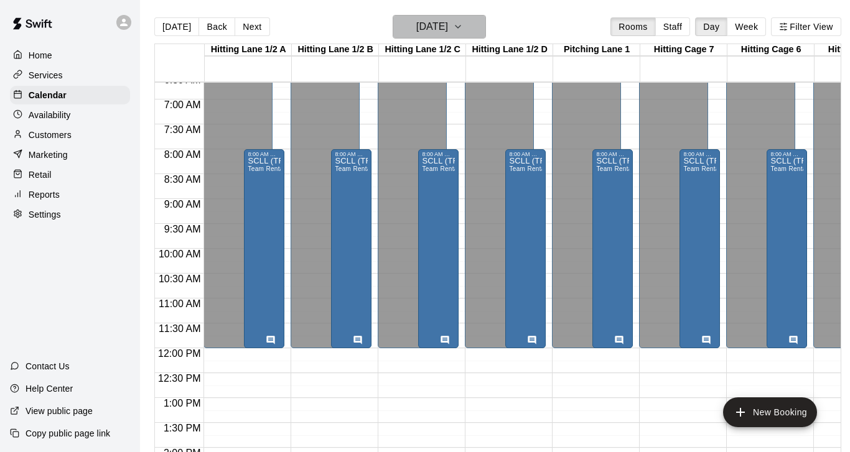
click at [469, 27] on button "Saturday Feb 07" at bounding box center [438, 27] width 93 height 24
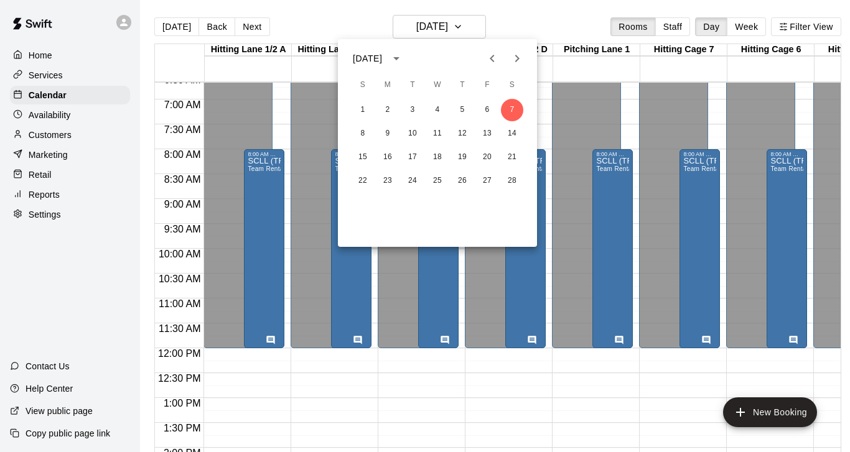
click at [489, 62] on icon "Previous month" at bounding box center [491, 58] width 15 height 15
click at [410, 154] on button "14" at bounding box center [412, 157] width 22 height 22
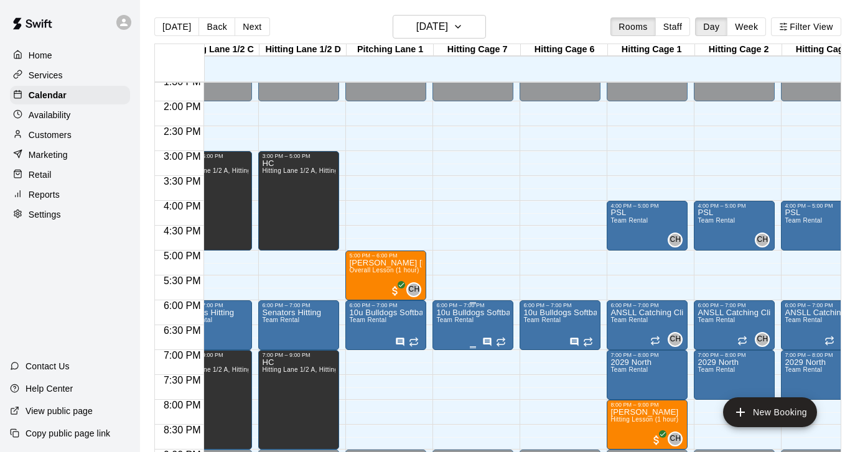
scroll to position [678, 159]
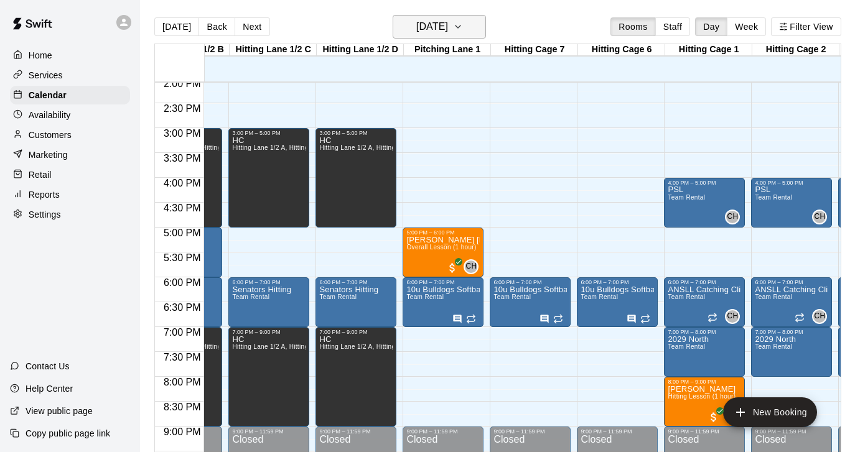
click at [463, 30] on icon "button" at bounding box center [458, 26] width 10 height 15
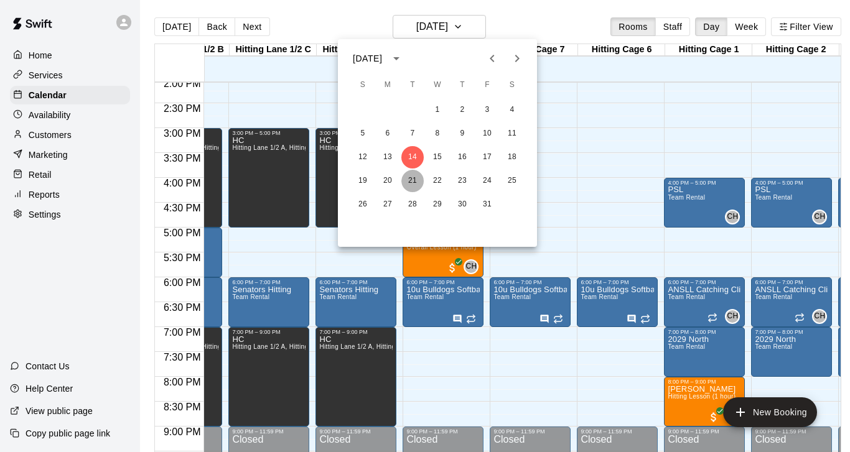
click at [415, 181] on button "21" at bounding box center [412, 181] width 22 height 22
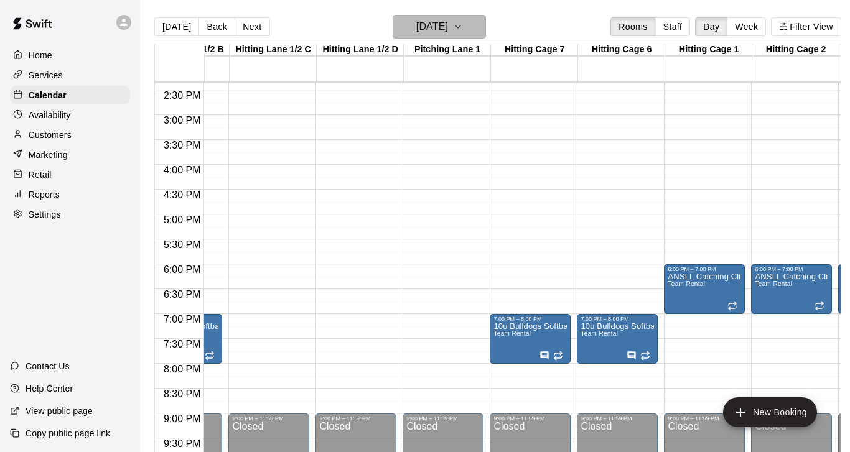
click at [463, 30] on icon "button" at bounding box center [458, 26] width 10 height 15
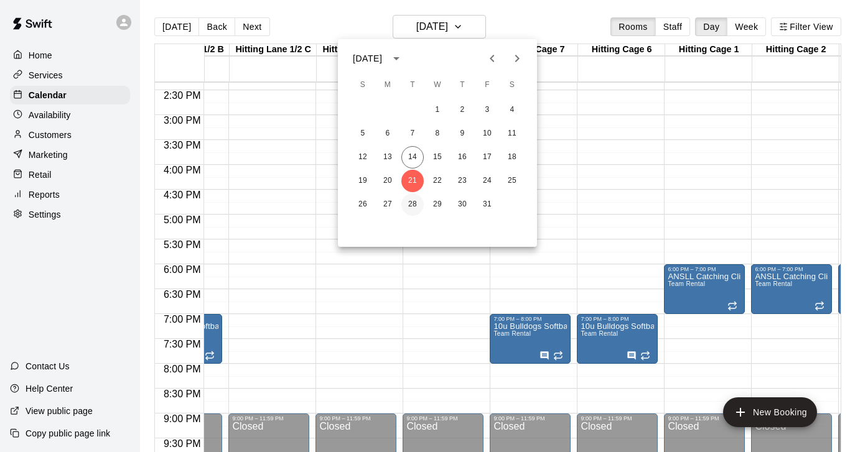
click at [406, 200] on button "28" at bounding box center [412, 204] width 22 height 22
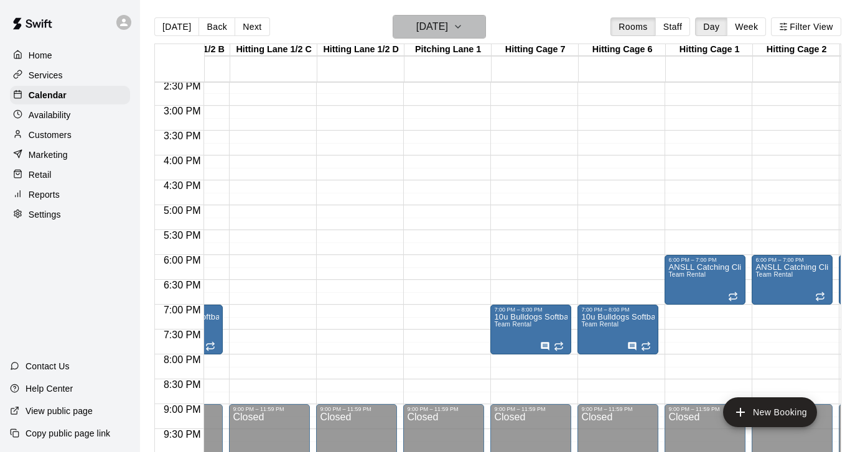
click at [463, 30] on icon "button" at bounding box center [458, 26] width 10 height 15
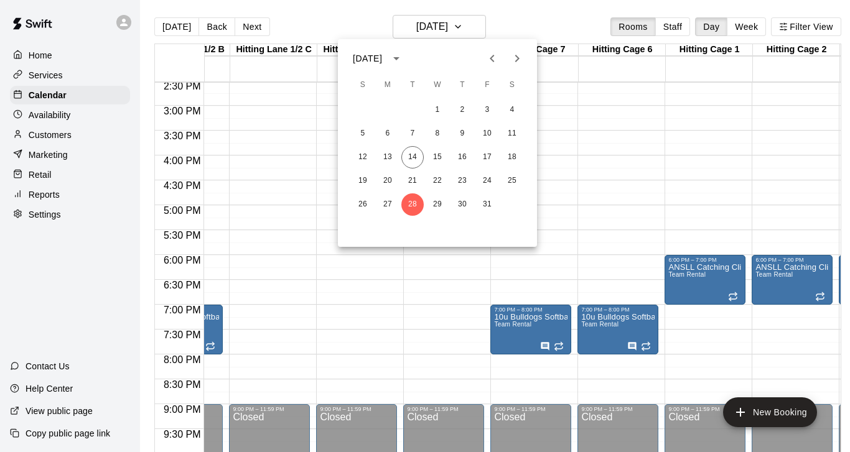
click at [518, 59] on icon "Next month" at bounding box center [517, 58] width 4 height 7
click at [414, 139] on button "4" at bounding box center [412, 134] width 22 height 22
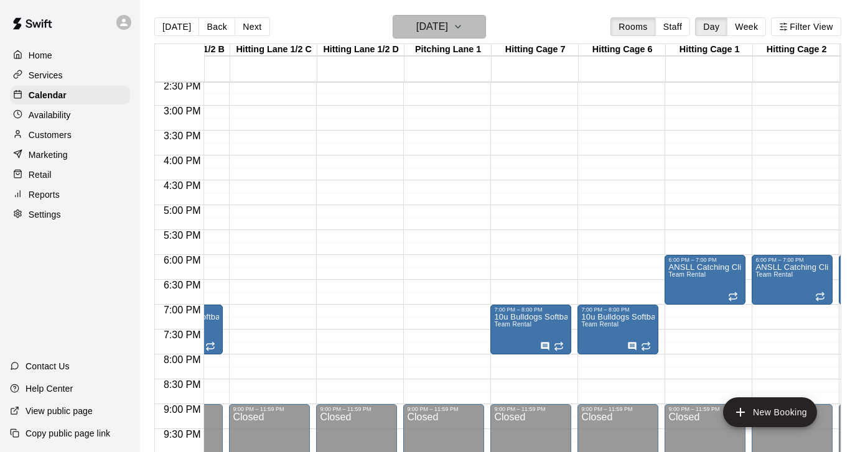
click at [463, 31] on icon "button" at bounding box center [458, 26] width 10 height 15
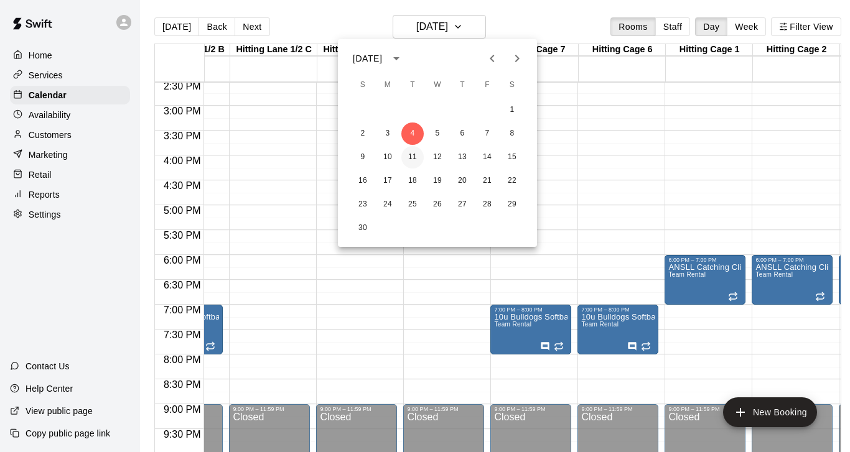
click at [410, 152] on button "11" at bounding box center [412, 157] width 22 height 22
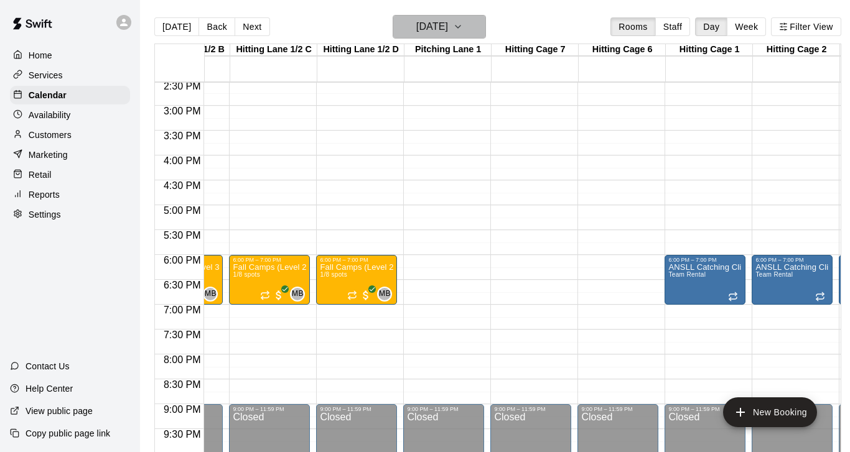
click at [463, 25] on icon "button" at bounding box center [458, 26] width 10 height 15
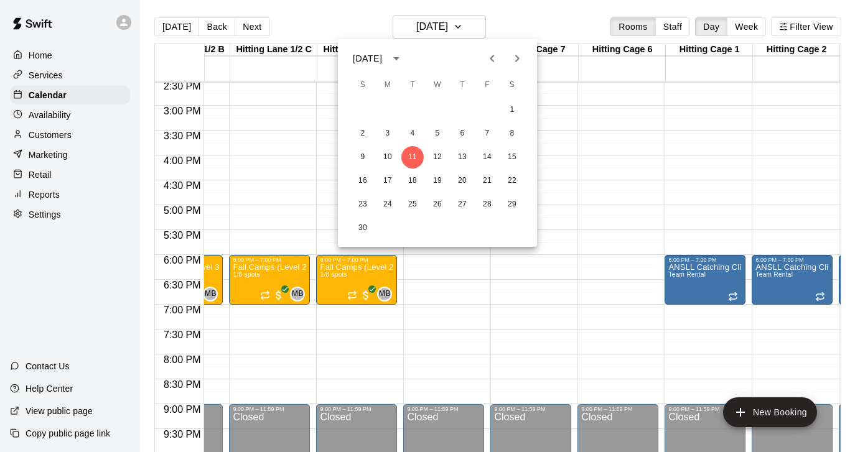
click at [491, 55] on icon "Previous month" at bounding box center [491, 58] width 15 height 15
click at [410, 156] on button "14" at bounding box center [412, 157] width 22 height 22
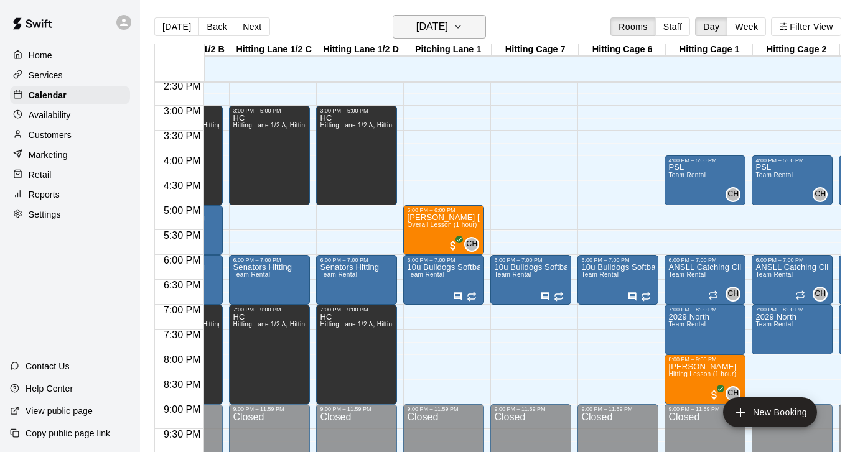
click at [481, 27] on button "Tuesday Oct 14" at bounding box center [438, 27] width 93 height 24
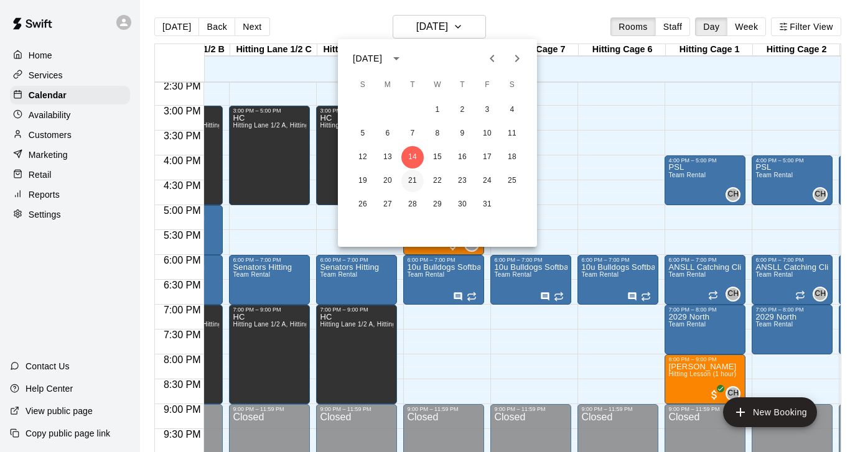
click at [409, 181] on button "21" at bounding box center [412, 181] width 22 height 22
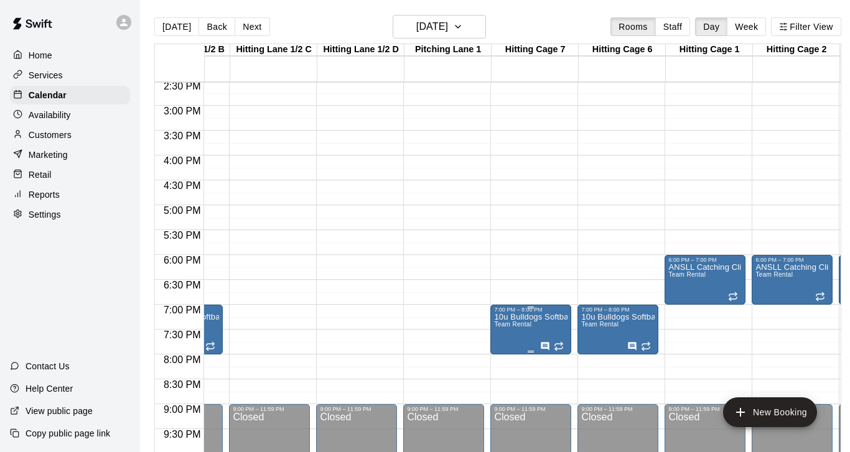
click at [517, 328] on span "Team Rental" at bounding box center [512, 324] width 37 height 7
click at [504, 366] on img "edit" at bounding box center [507, 364] width 14 height 14
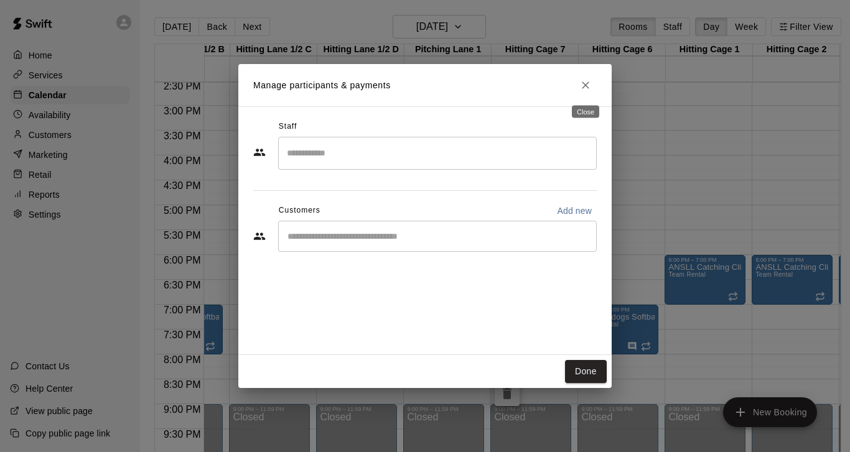
click at [586, 80] on icon "Close" at bounding box center [585, 85] width 12 height 12
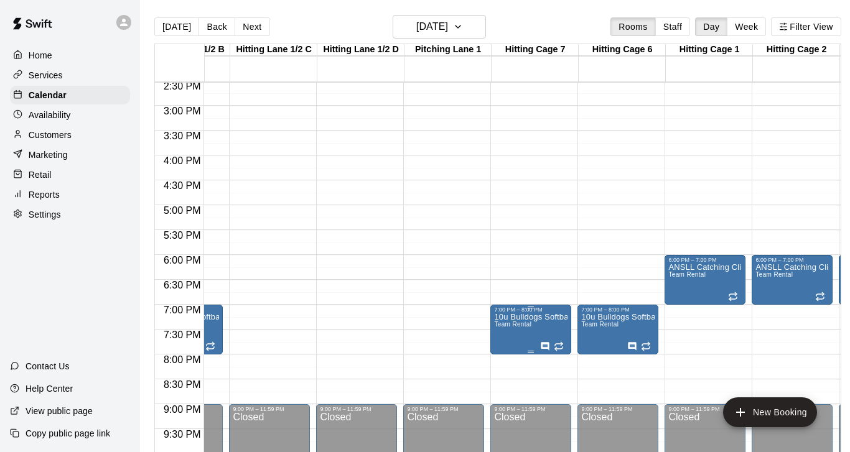
click at [503, 320] on icon "edit" at bounding box center [506, 326] width 15 height 15
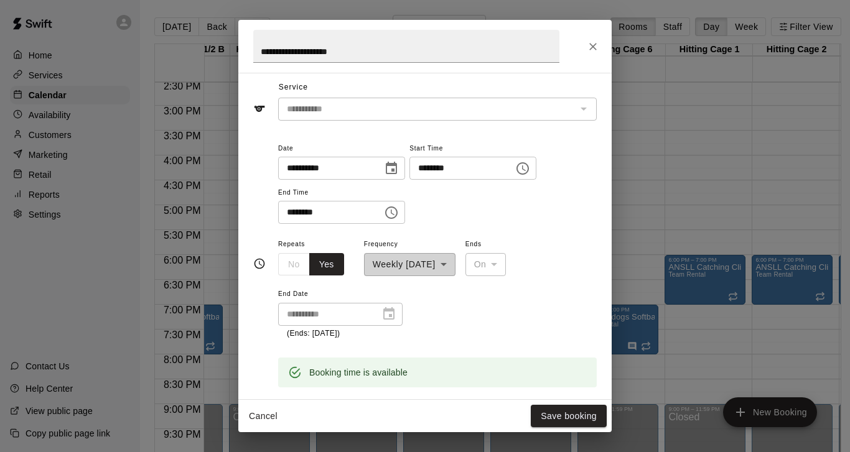
scroll to position [35, 0]
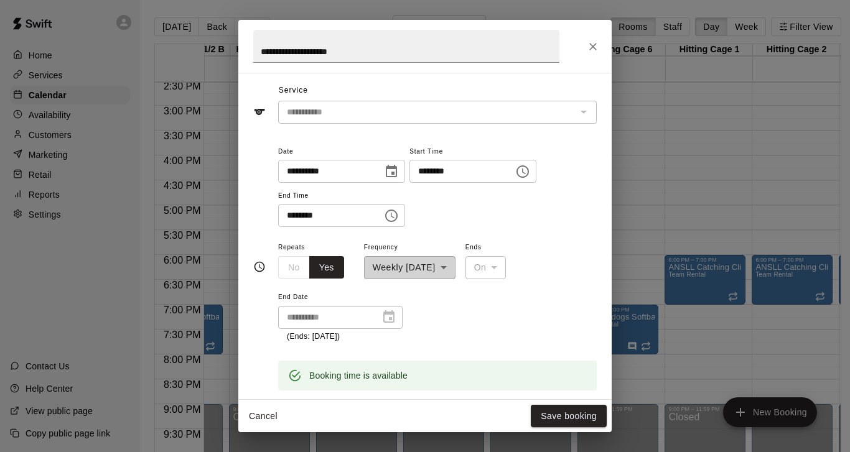
click at [530, 173] on icon "Choose time, selected time is 7:00 PM" at bounding box center [522, 171] width 15 height 15
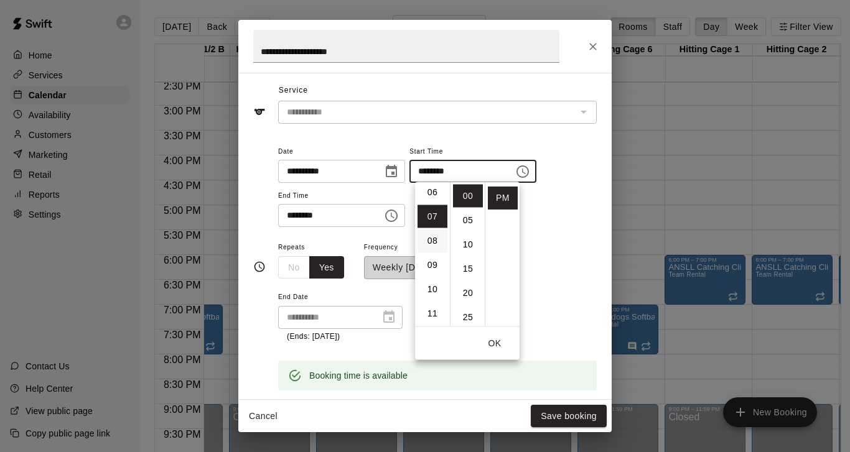
scroll to position [148, 0]
click at [428, 197] on li "06" at bounding box center [432, 193] width 30 height 23
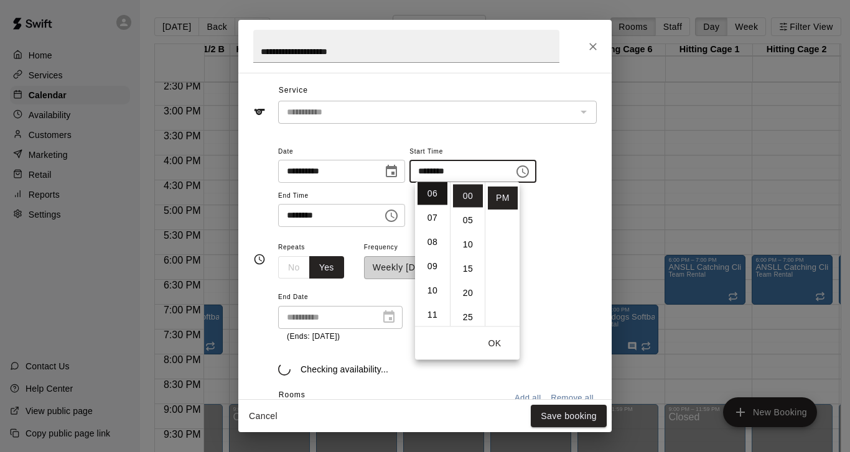
type input "********"
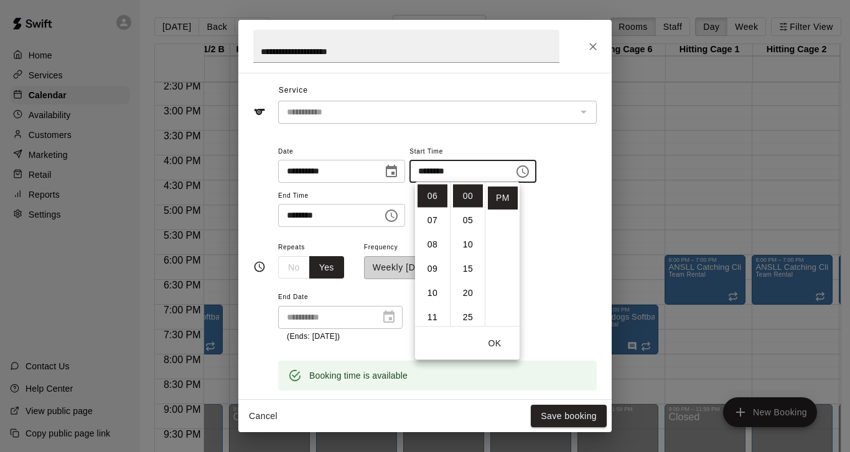
click at [392, 215] on icon "Choose time, selected time is 8:00 PM" at bounding box center [391, 215] width 15 height 15
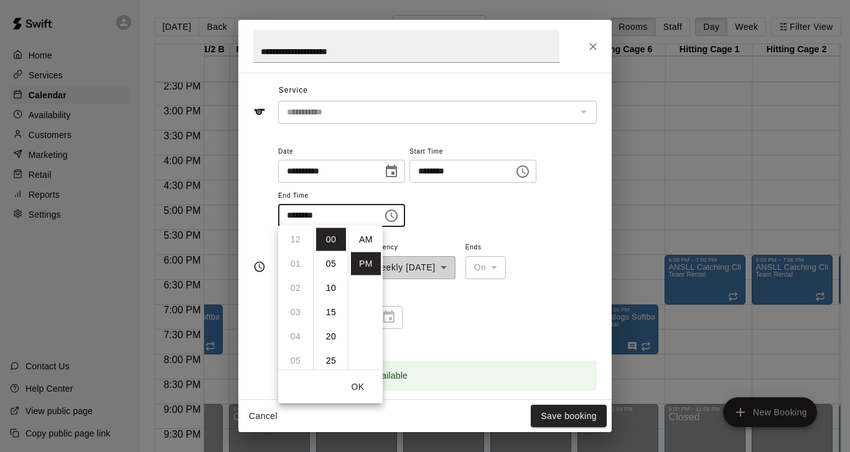
scroll to position [22, 0]
click at [295, 254] on li "07" at bounding box center [295, 252] width 30 height 23
type input "********"
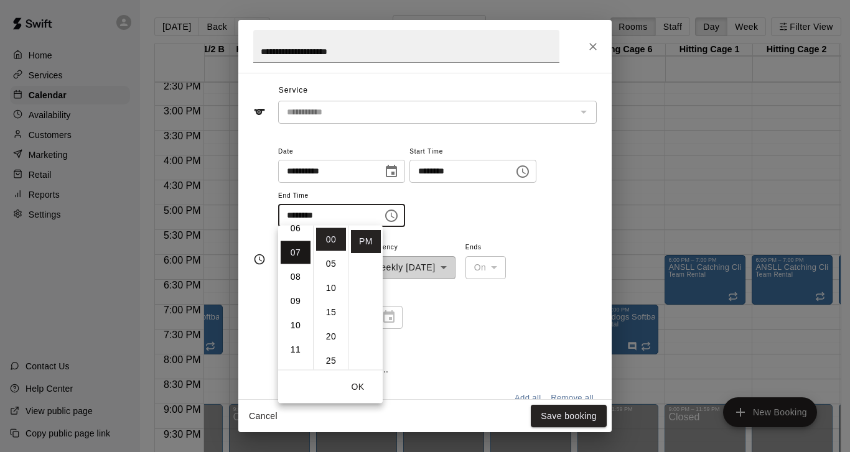
scroll to position [170, 0]
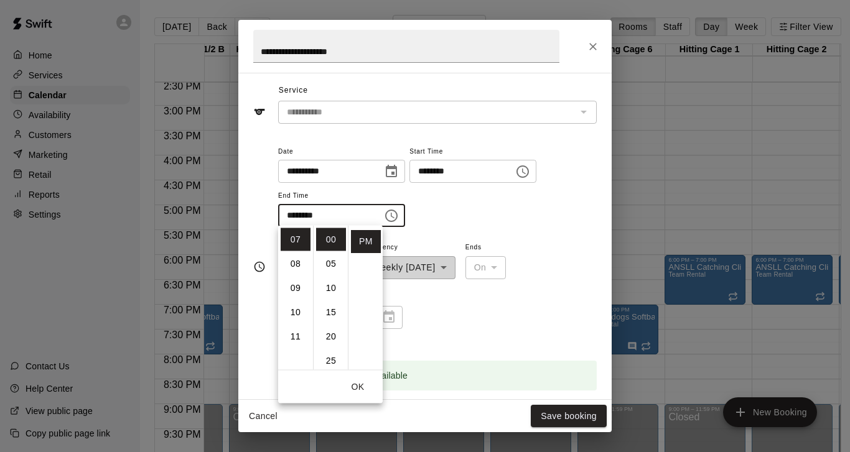
click at [458, 226] on div "**********" at bounding box center [437, 192] width 318 height 96
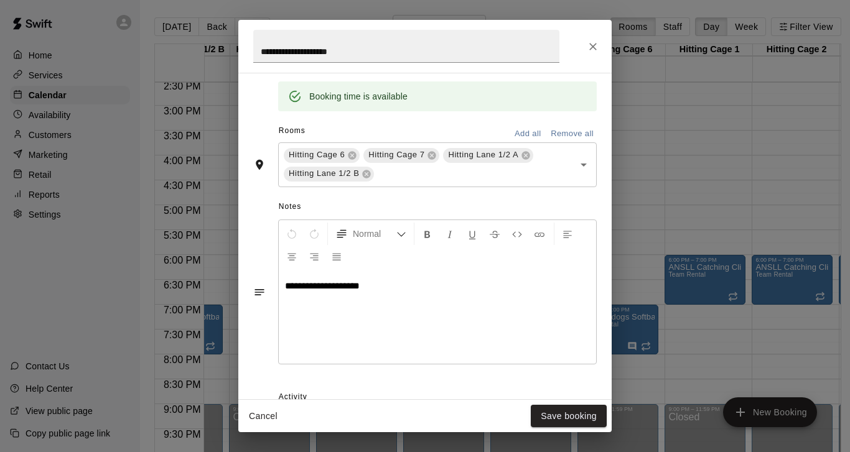
scroll to position [315, 0]
click at [557, 417] on button "Save booking" at bounding box center [568, 416] width 76 height 23
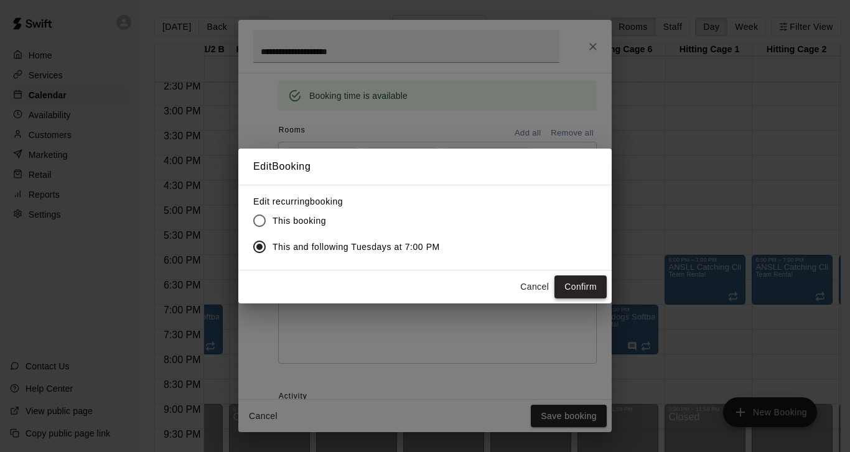
click at [579, 283] on button "Confirm" at bounding box center [580, 286] width 52 height 23
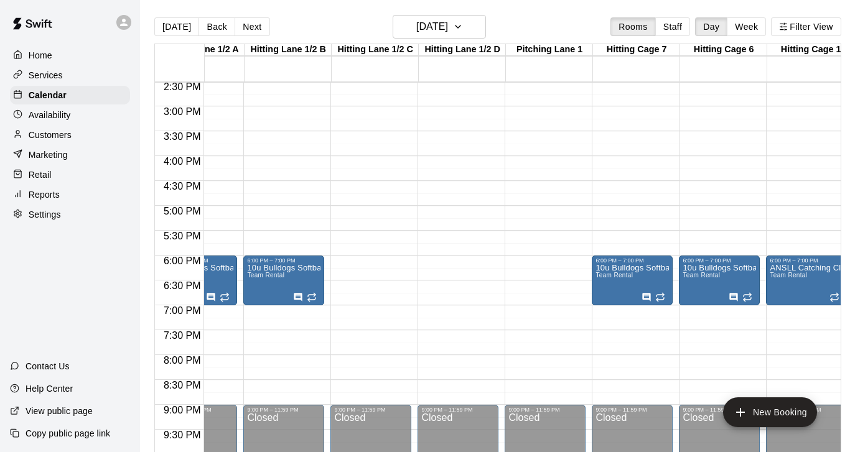
scroll to position [723, 51]
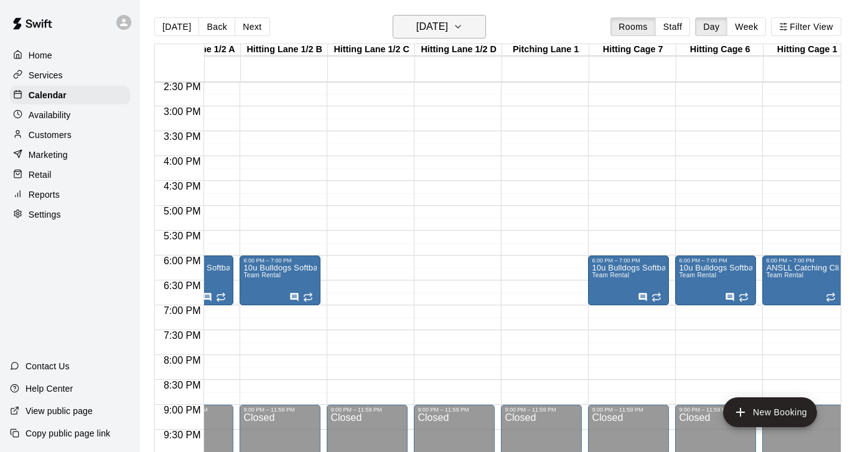
click at [463, 29] on icon "button" at bounding box center [458, 26] width 10 height 15
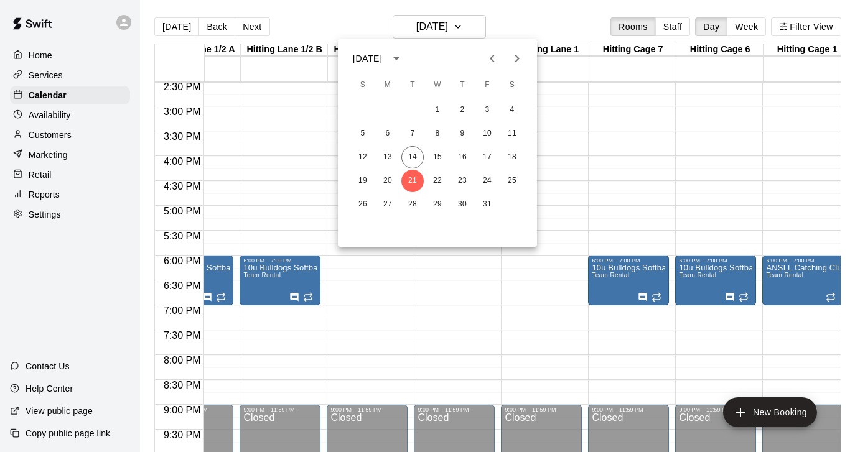
click at [522, 58] on icon "Next month" at bounding box center [516, 58] width 15 height 15
click at [415, 154] on button "11" at bounding box center [412, 157] width 22 height 22
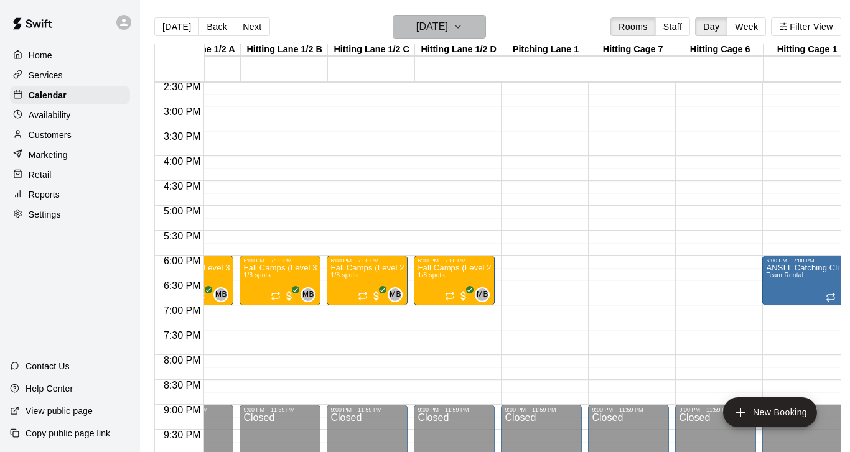
click at [463, 24] on icon "button" at bounding box center [458, 26] width 10 height 15
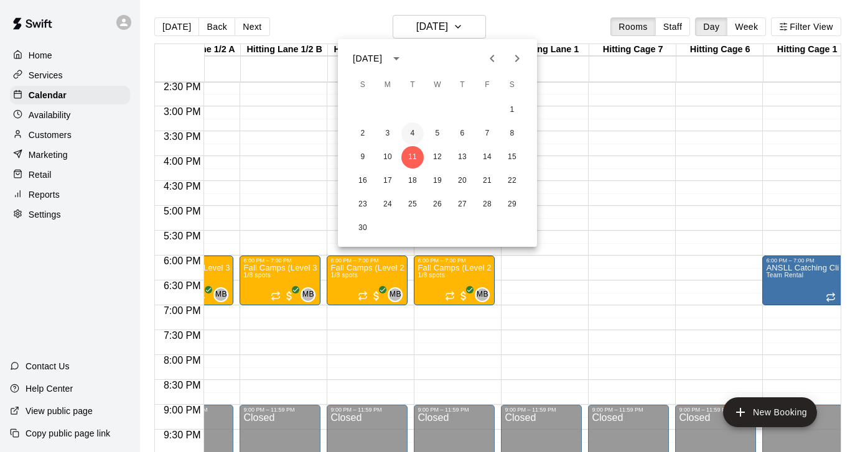
click at [411, 130] on button "4" at bounding box center [412, 134] width 22 height 22
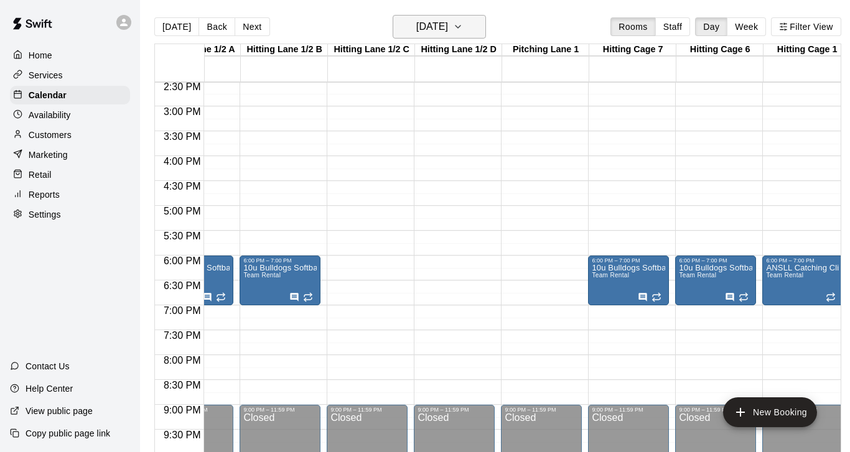
click at [463, 31] on icon "button" at bounding box center [458, 26] width 10 height 15
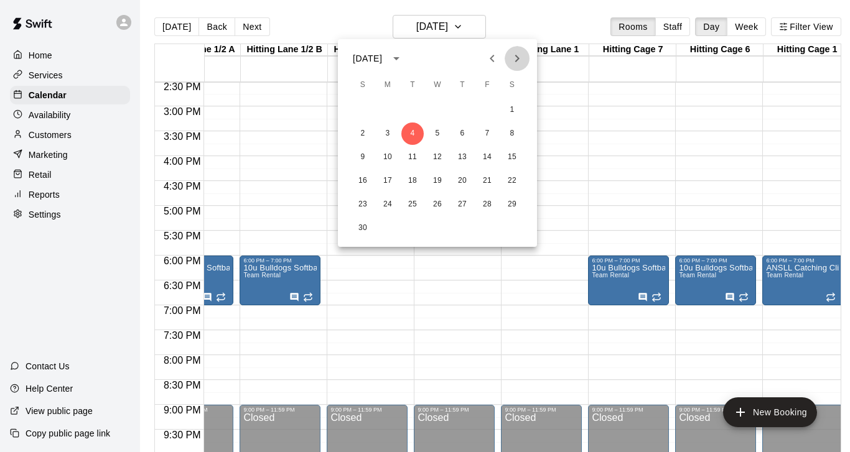
click at [518, 60] on icon "Next month" at bounding box center [516, 58] width 15 height 15
click at [414, 183] on button "20" at bounding box center [412, 181] width 22 height 22
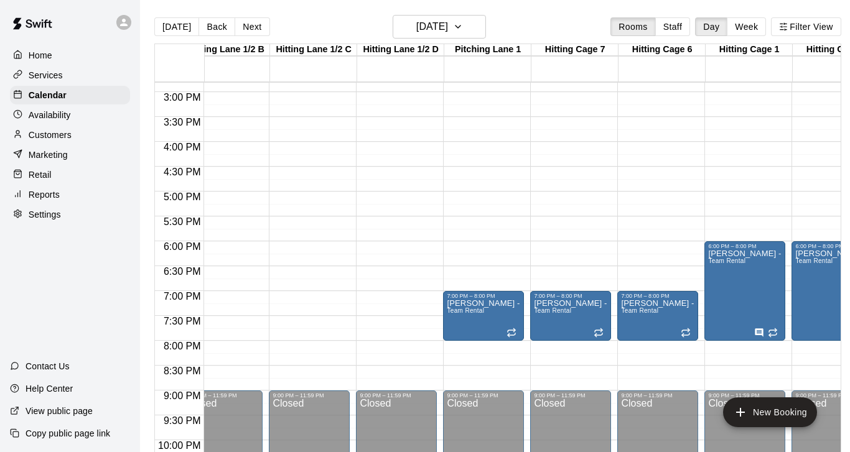
scroll to position [0, 110]
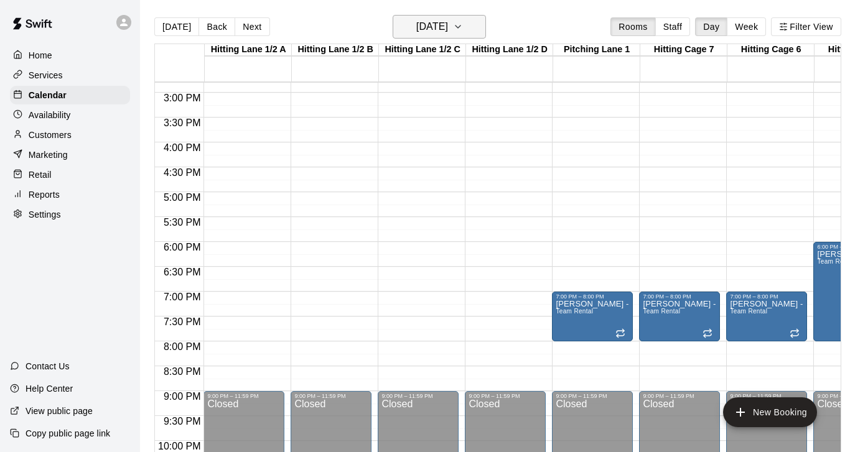
click at [463, 27] on icon "button" at bounding box center [458, 26] width 10 height 15
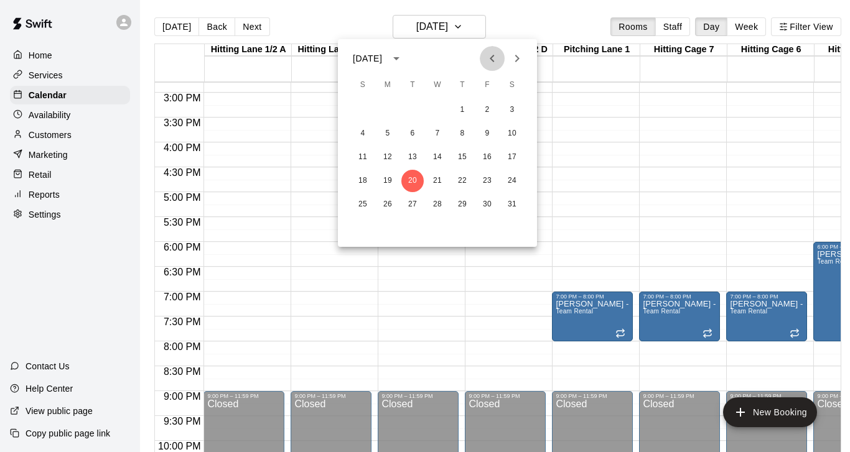
click at [495, 64] on icon "Previous month" at bounding box center [491, 58] width 15 height 15
click at [414, 157] on button "14" at bounding box center [412, 157] width 22 height 22
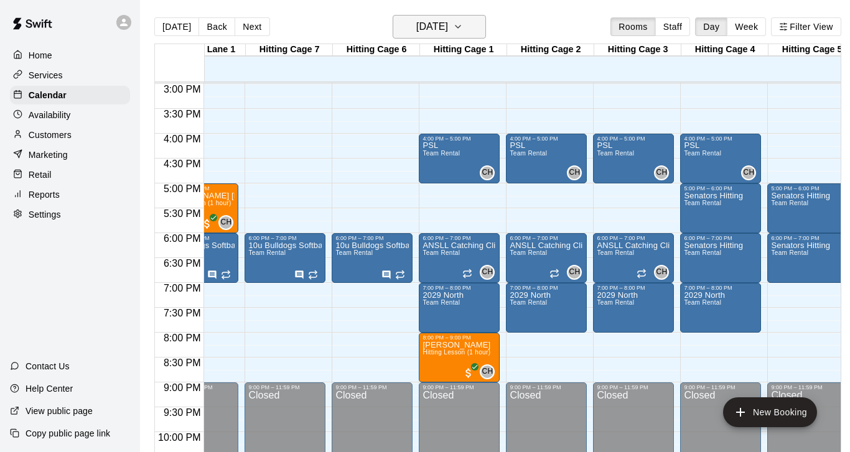
click at [463, 31] on icon "button" at bounding box center [458, 26] width 10 height 15
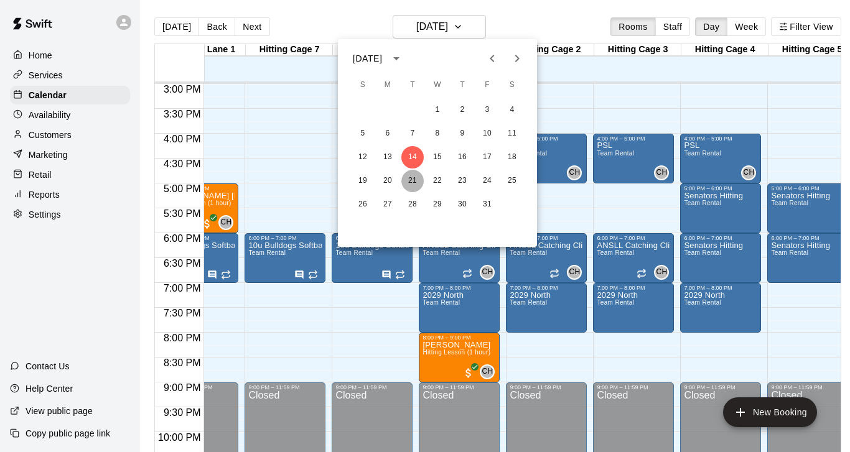
click at [410, 183] on button "21" at bounding box center [412, 181] width 22 height 22
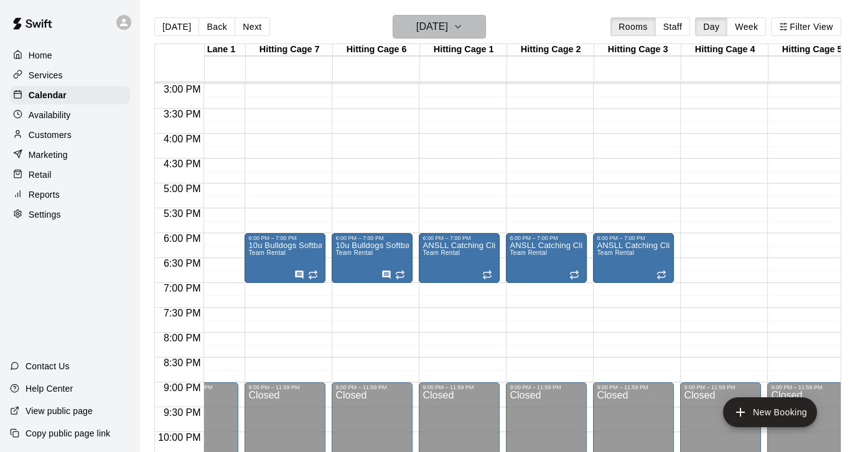
click at [463, 32] on icon "button" at bounding box center [458, 26] width 10 height 15
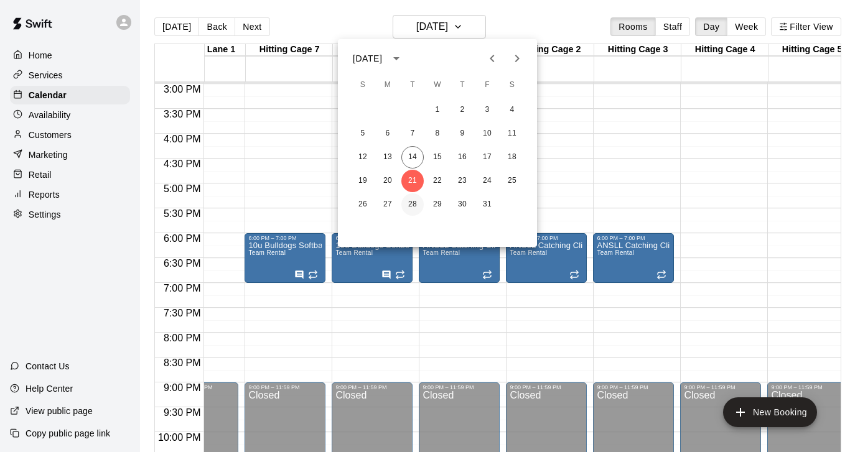
click at [415, 203] on button "28" at bounding box center [412, 204] width 22 height 22
